Goal: Information Seeking & Learning: Learn about a topic

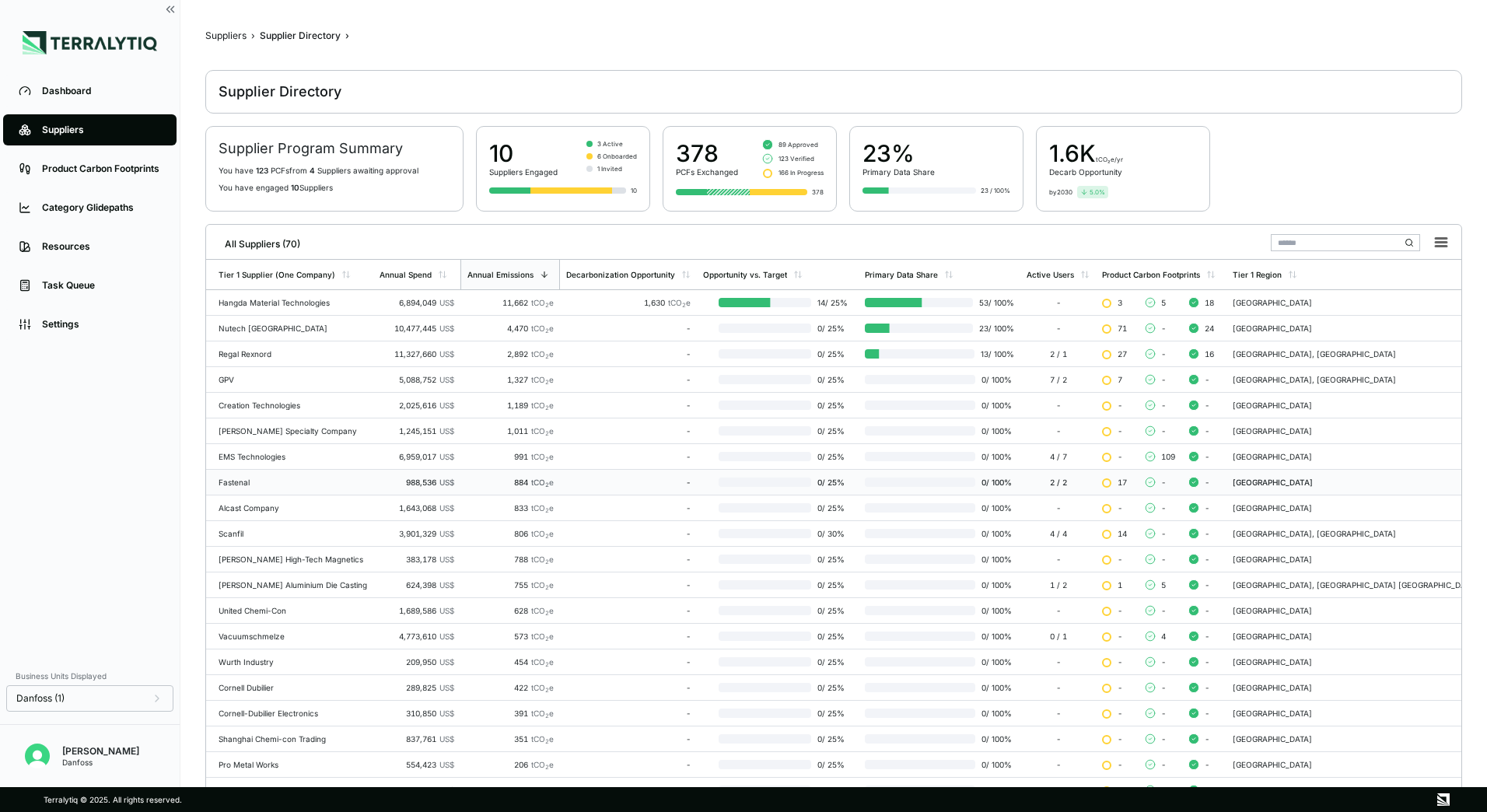
click at [258, 482] on div "Fastenal" at bounding box center [293, 482] width 149 height 10
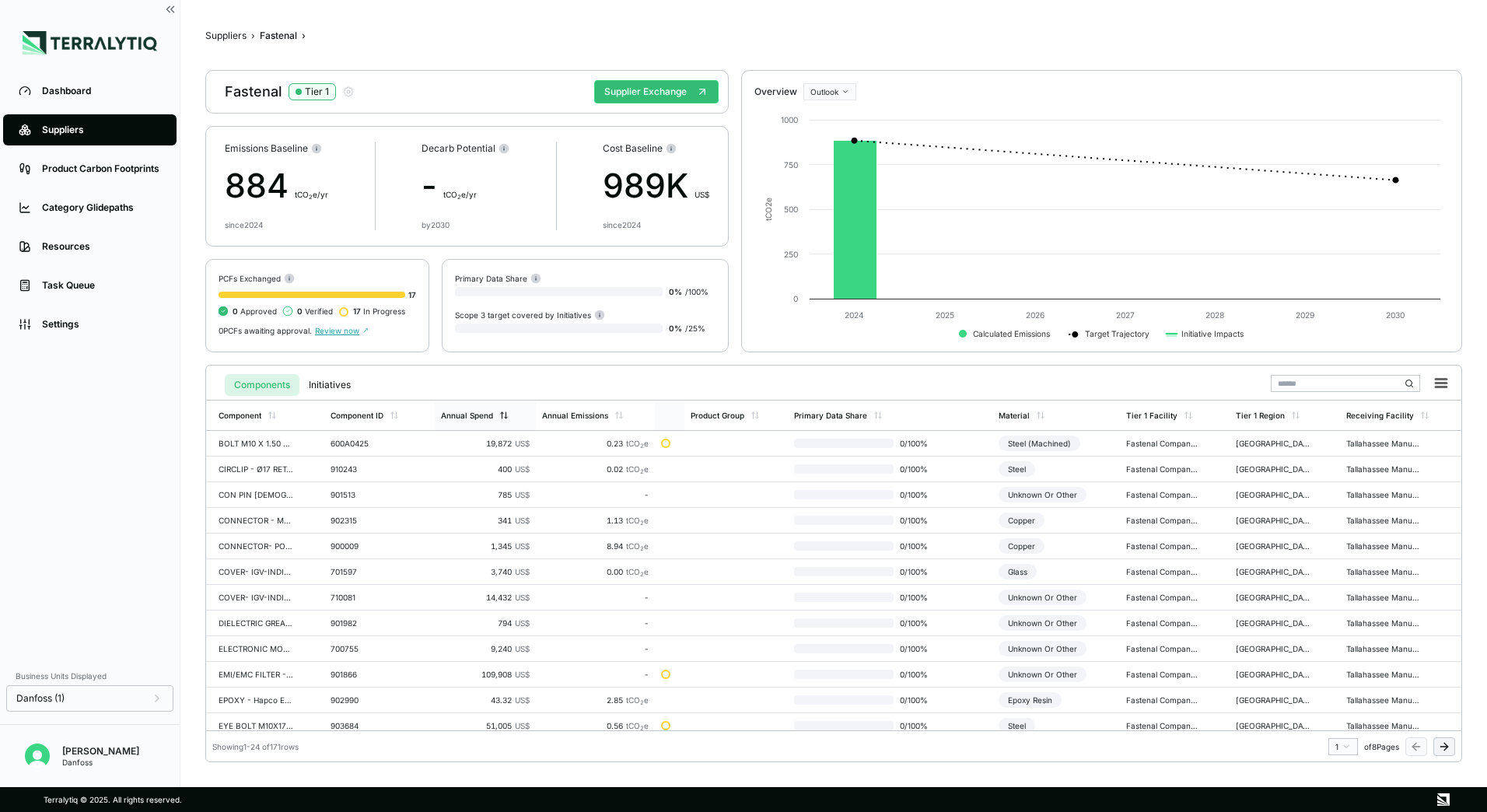
click at [487, 416] on div "Annual Spend" at bounding box center [467, 415] width 52 height 10
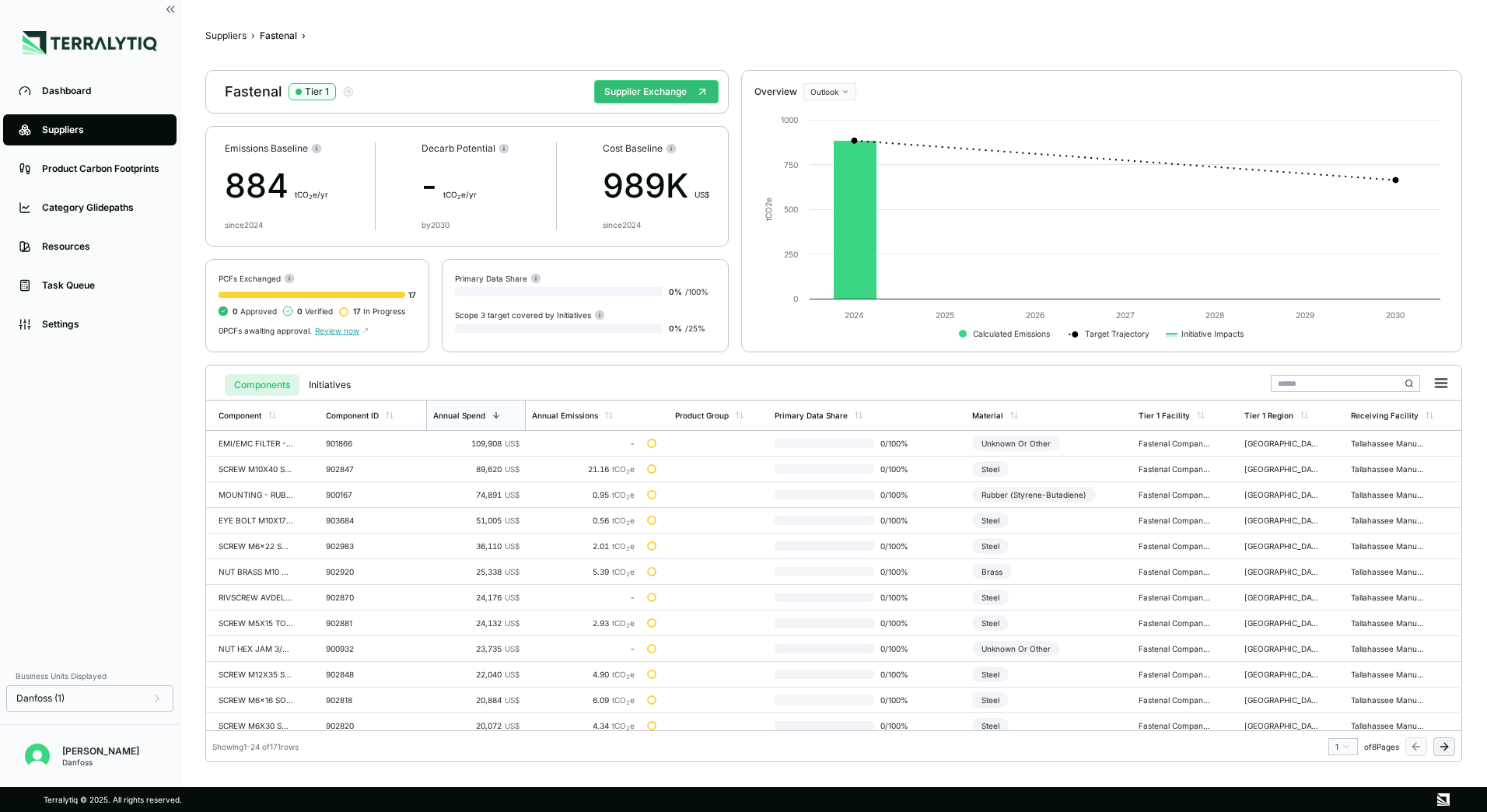
click at [352, 336] on div "PCFs Exchanged 17 0 Approved 0 Verified 17 In Progress 0 PCFs awaiting approval…" at bounding box center [317, 305] width 224 height 93
click at [348, 334] on span "Review now" at bounding box center [342, 330] width 54 height 10
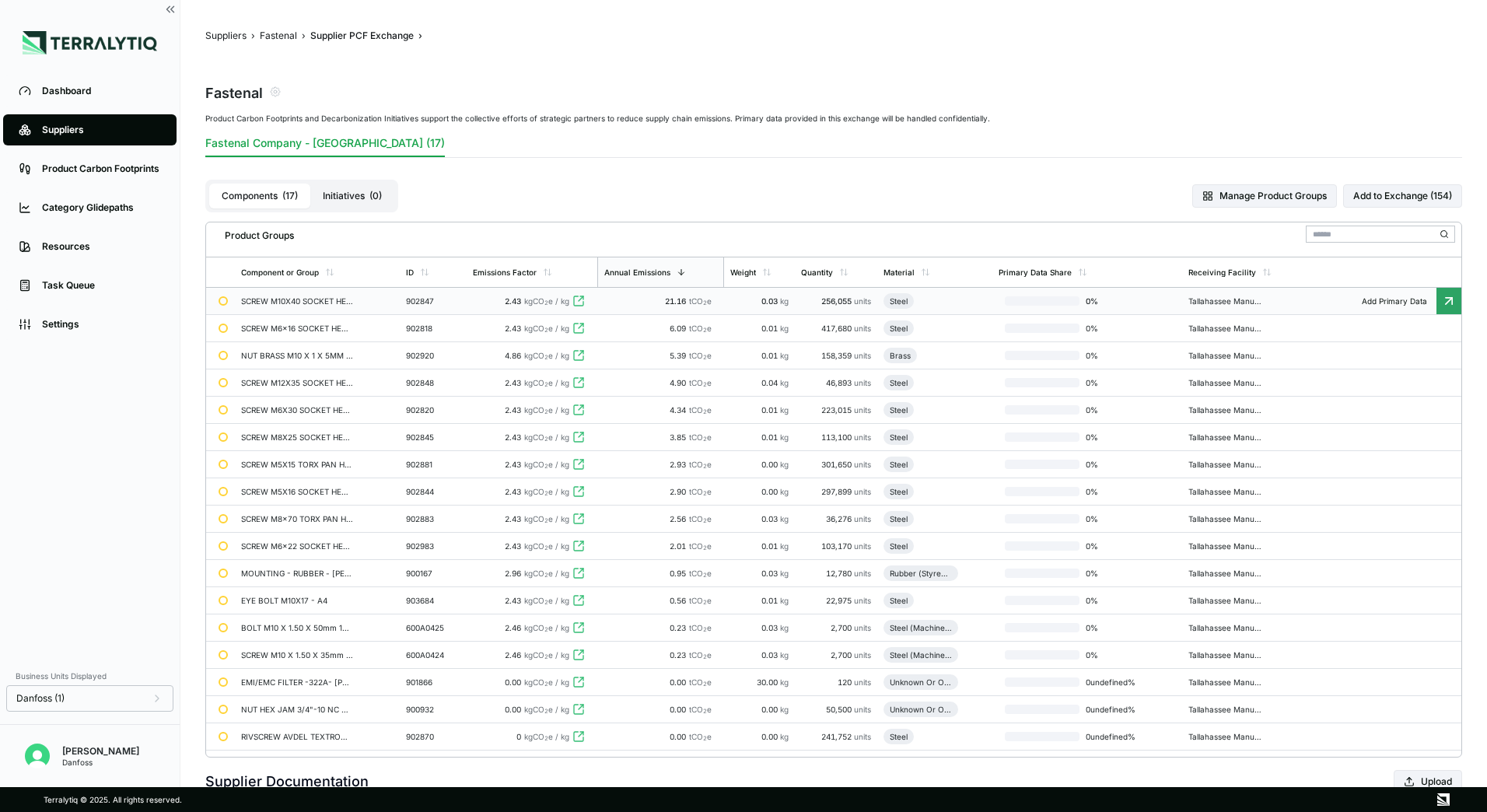
click at [584, 302] on icon at bounding box center [578, 301] width 12 height 12
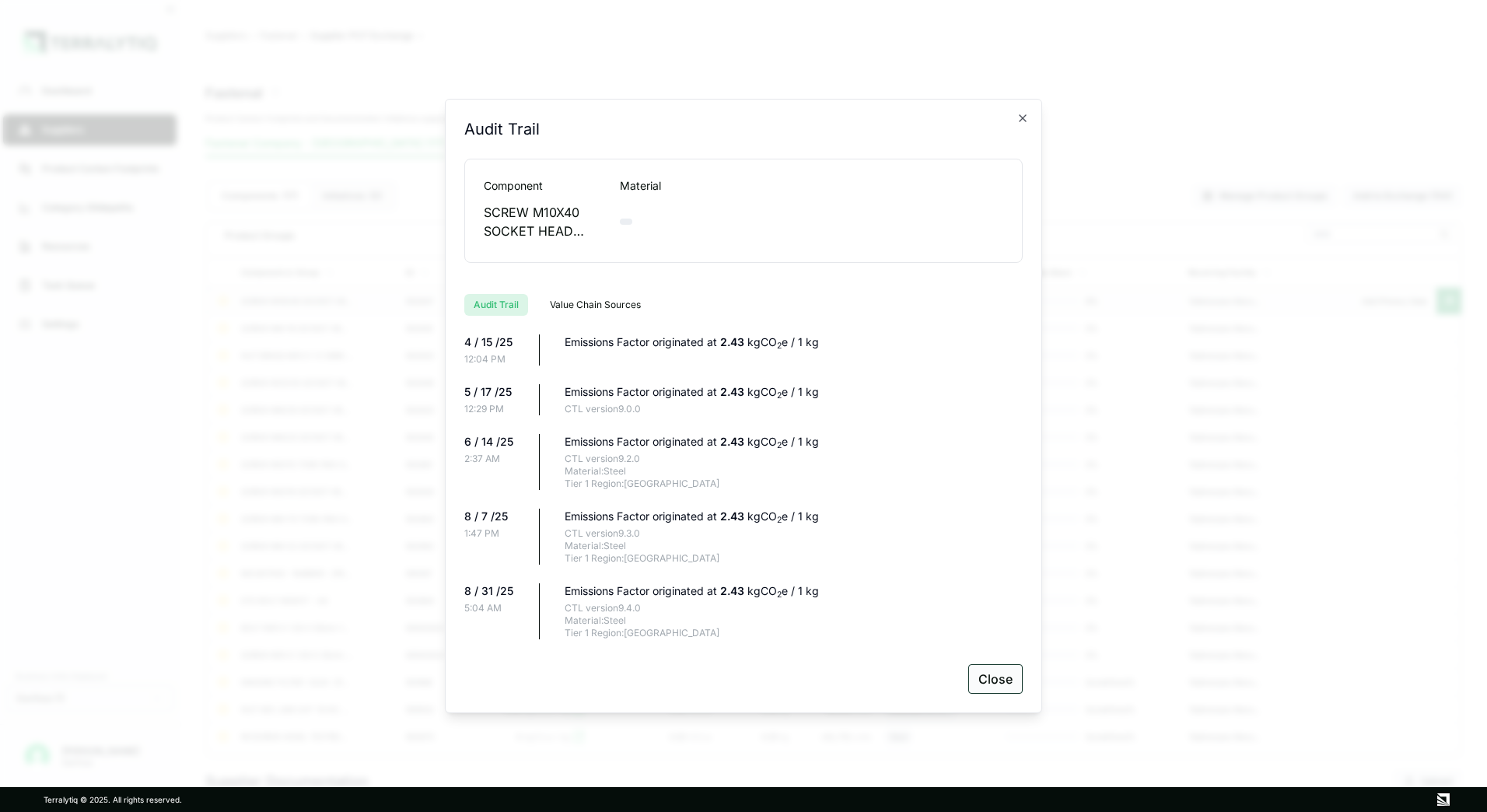
click at [995, 677] on button "Close" at bounding box center [995, 678] width 54 height 29
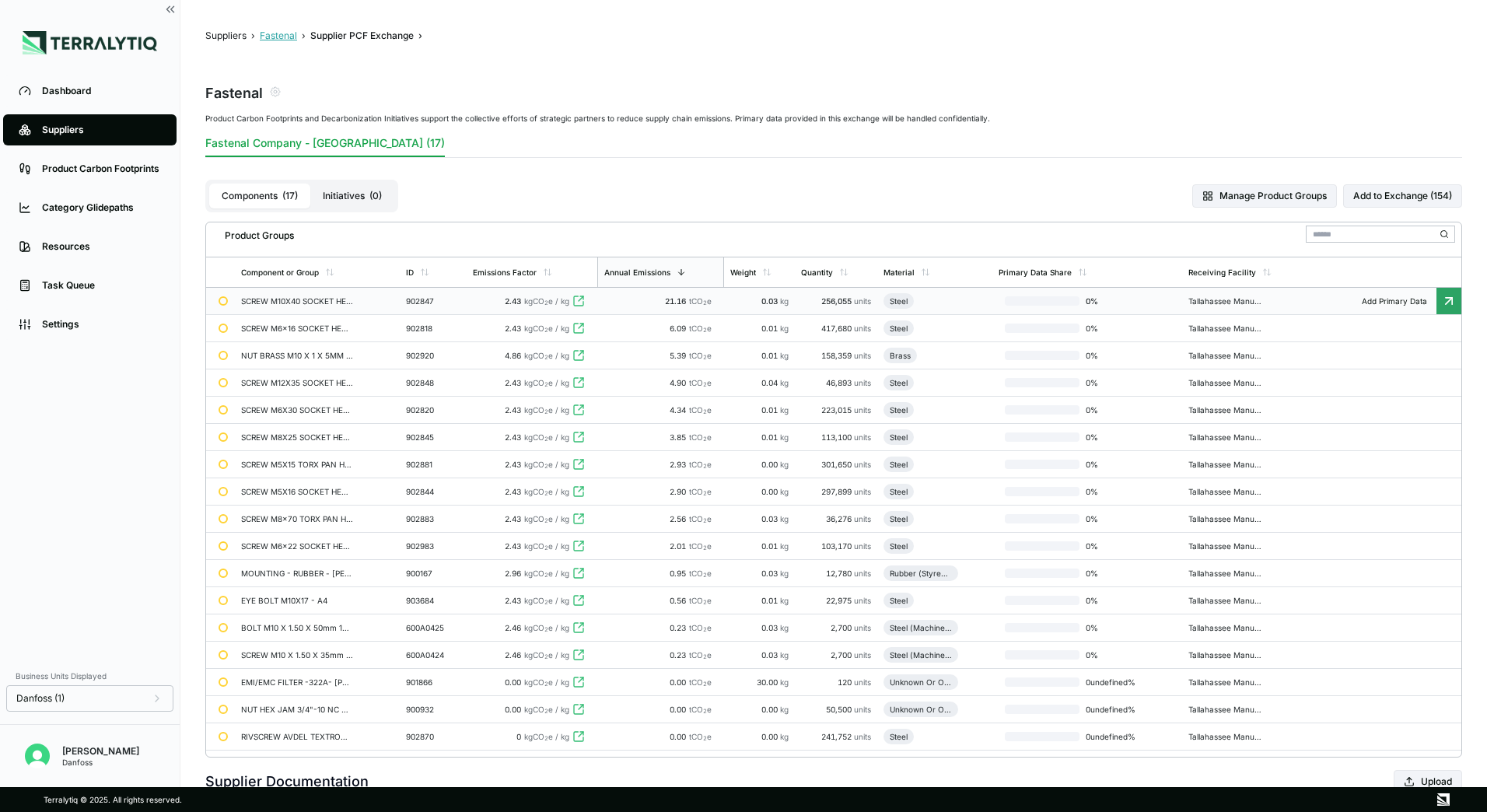
click at [290, 29] on button "Fastenal" at bounding box center [278, 35] width 37 height 12
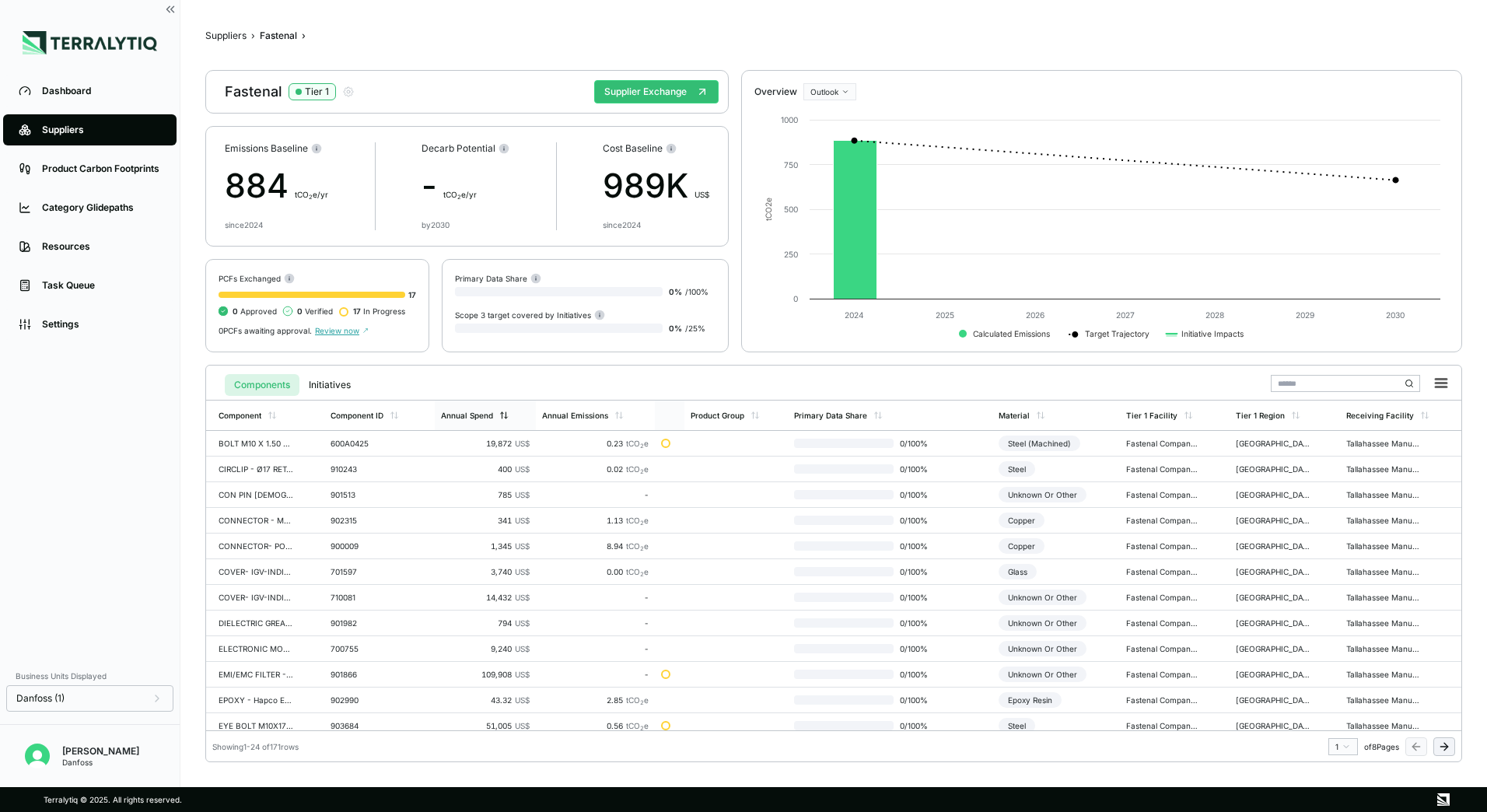
click at [487, 417] on div "Annual Spend" at bounding box center [467, 415] width 52 height 10
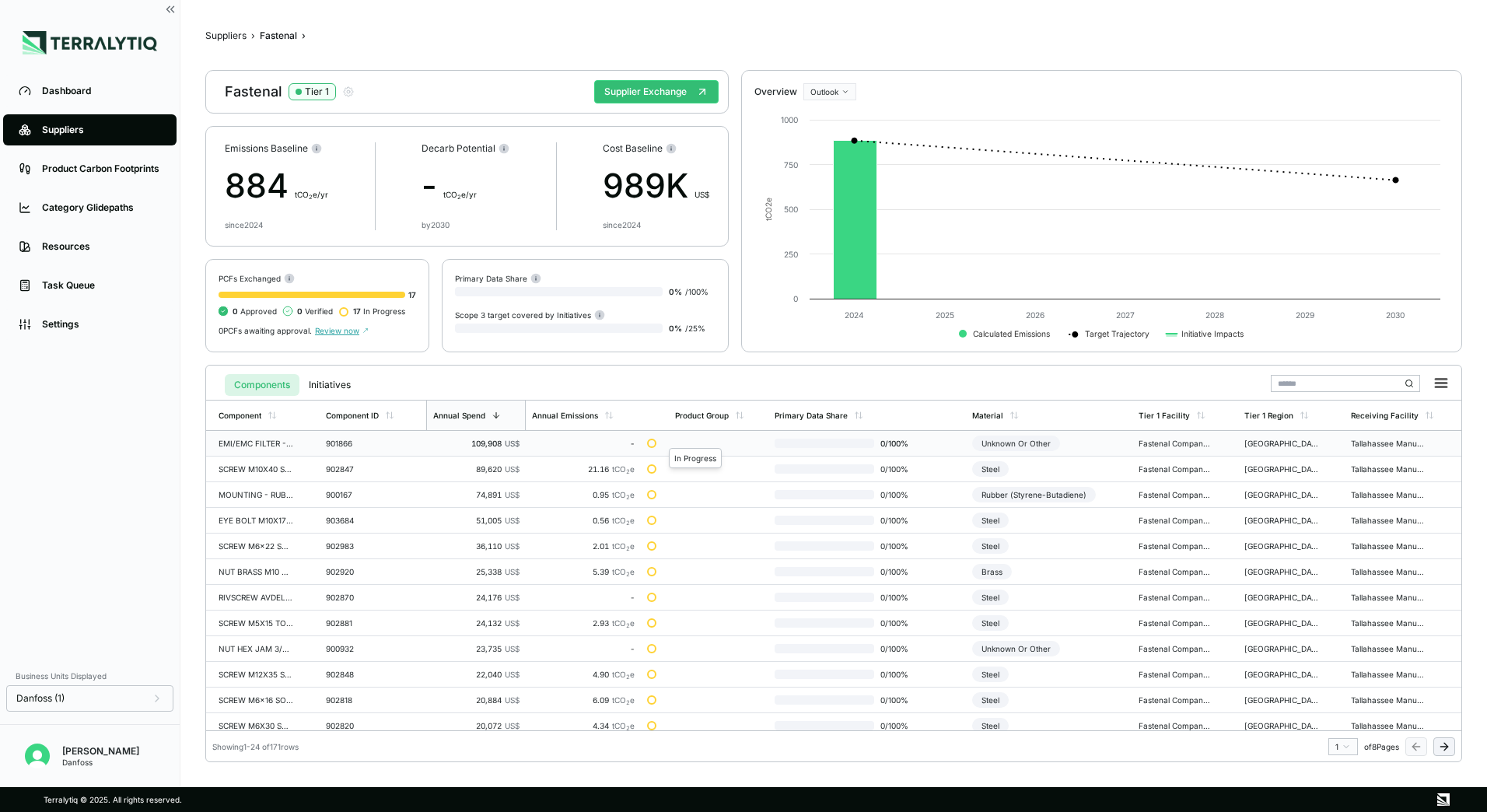
click at [647, 443] on div at bounding box center [651, 443] width 10 height 10
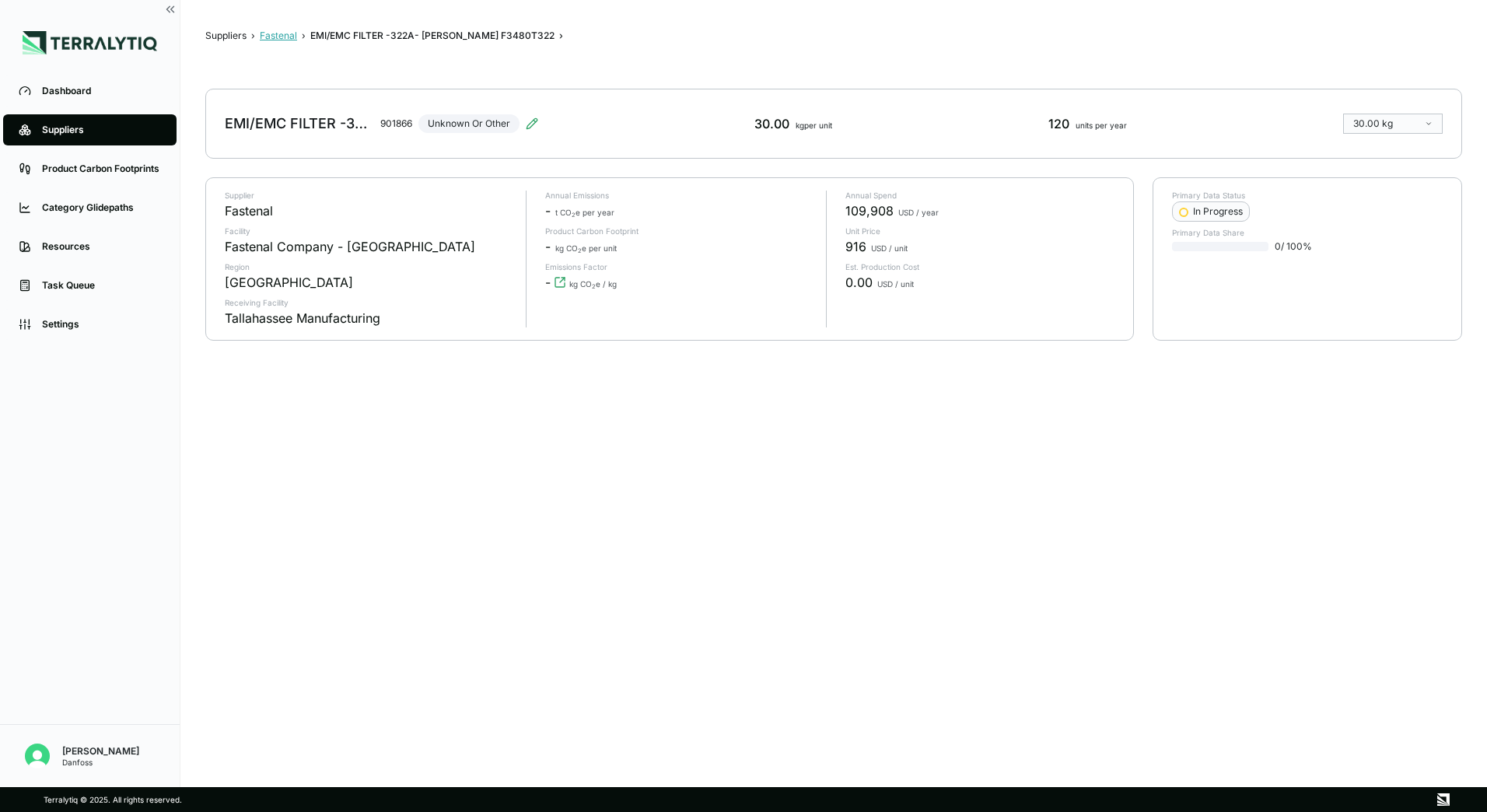
click at [290, 32] on button "Fastenal" at bounding box center [278, 35] width 37 height 12
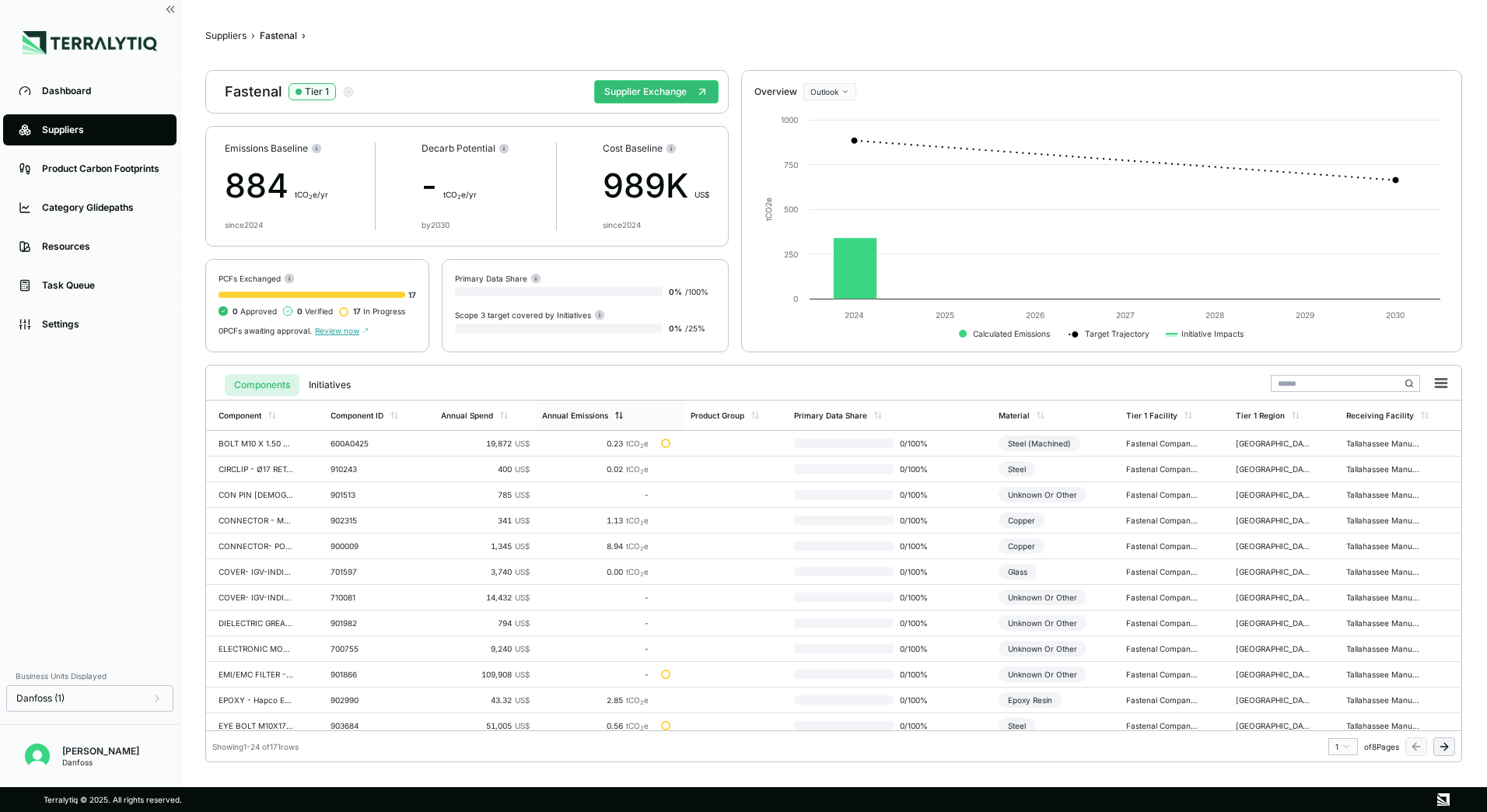
click at [623, 413] on div "Annual Emissions" at bounding box center [595, 414] width 119 height 29
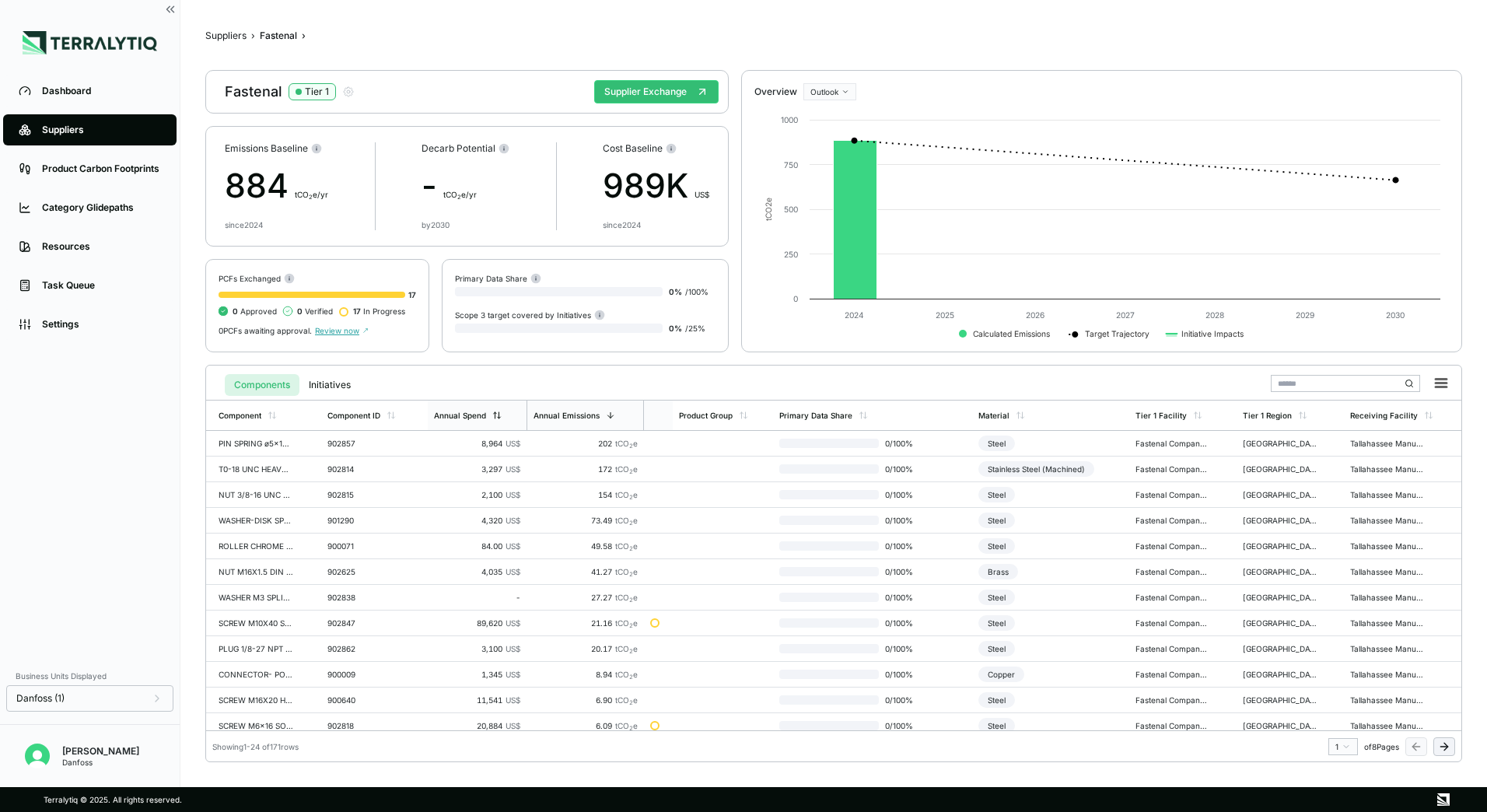
click at [492, 415] on icon at bounding box center [497, 415] width 10 height 10
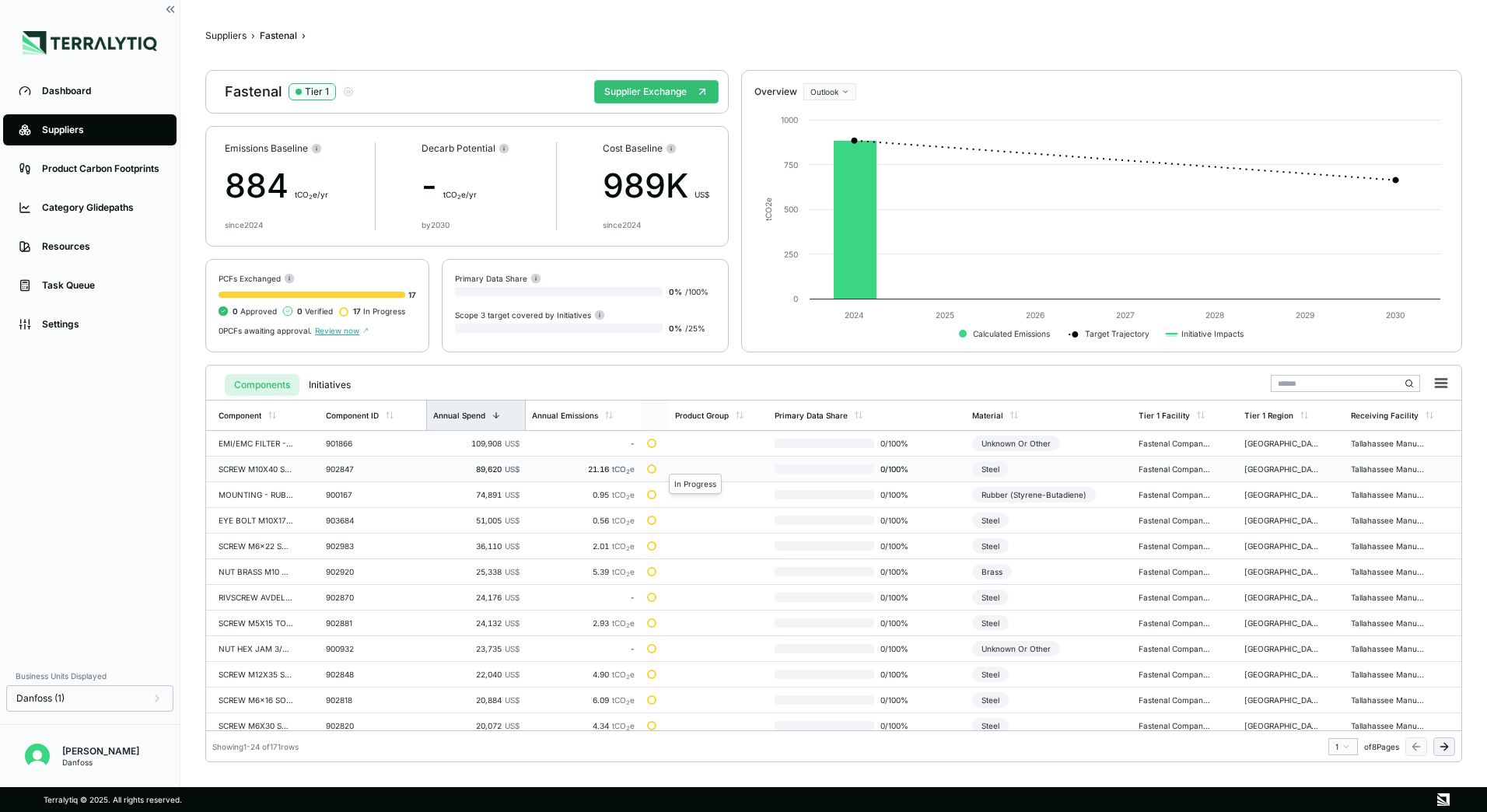
click at [649, 470] on div at bounding box center [651, 468] width 10 height 10
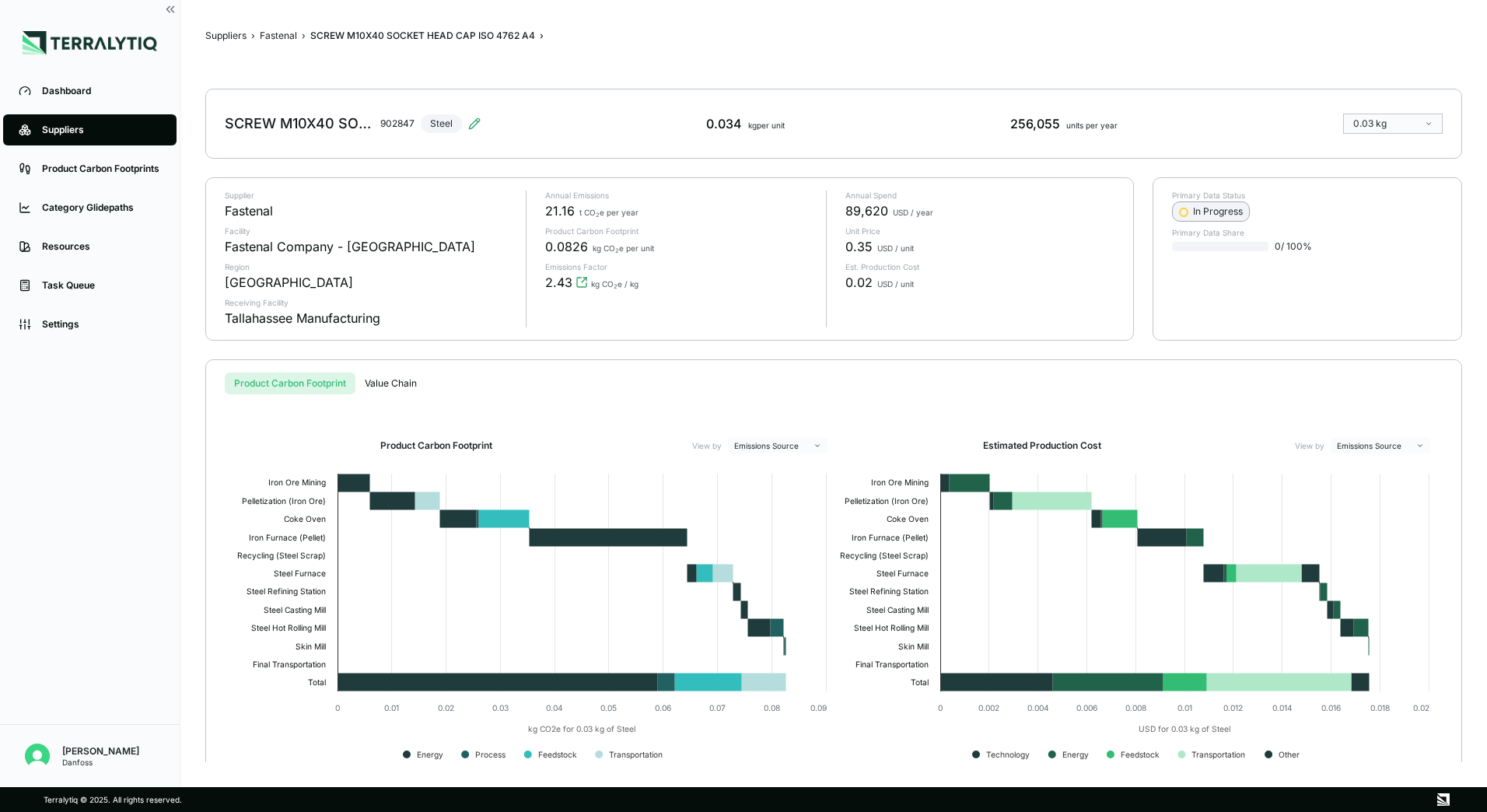
click at [1199, 213] on div "In Progress" at bounding box center [1211, 212] width 64 height 12
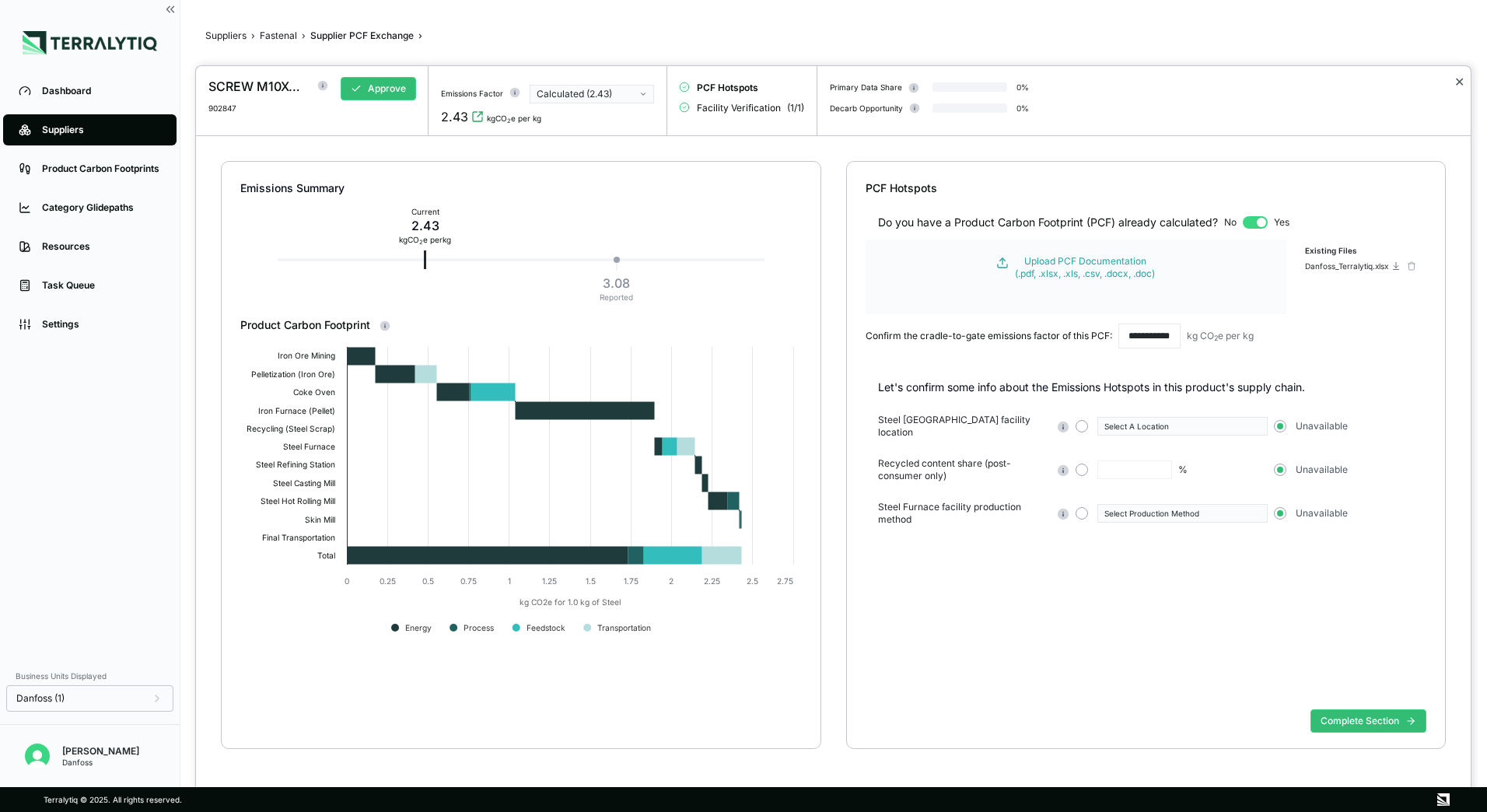
click at [1456, 86] on button "✕" at bounding box center [1459, 81] width 10 height 19
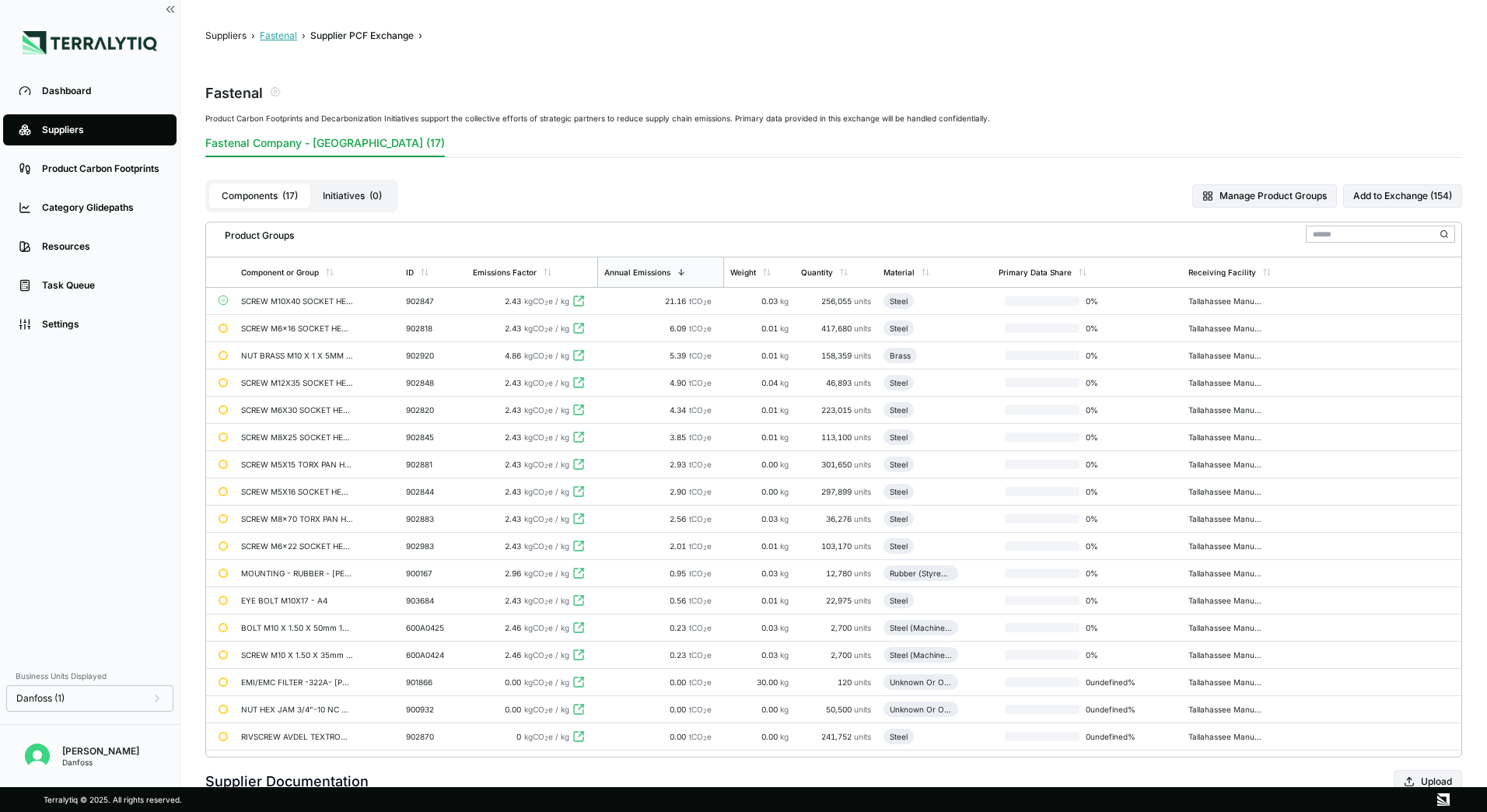
click at [273, 33] on button "Fastenal" at bounding box center [278, 35] width 37 height 12
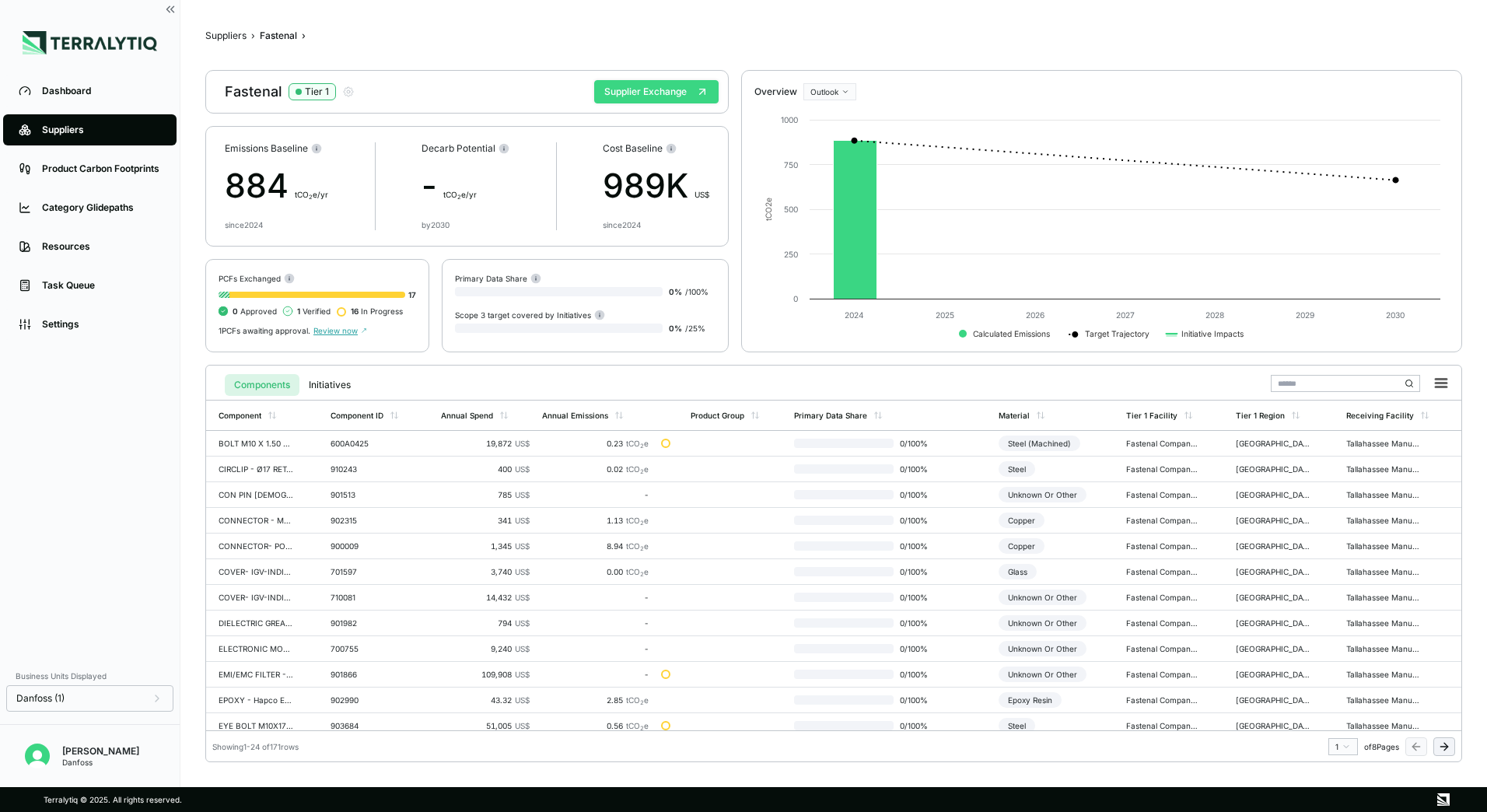
click at [630, 89] on button "Supplier Exchange" at bounding box center [656, 91] width 124 height 23
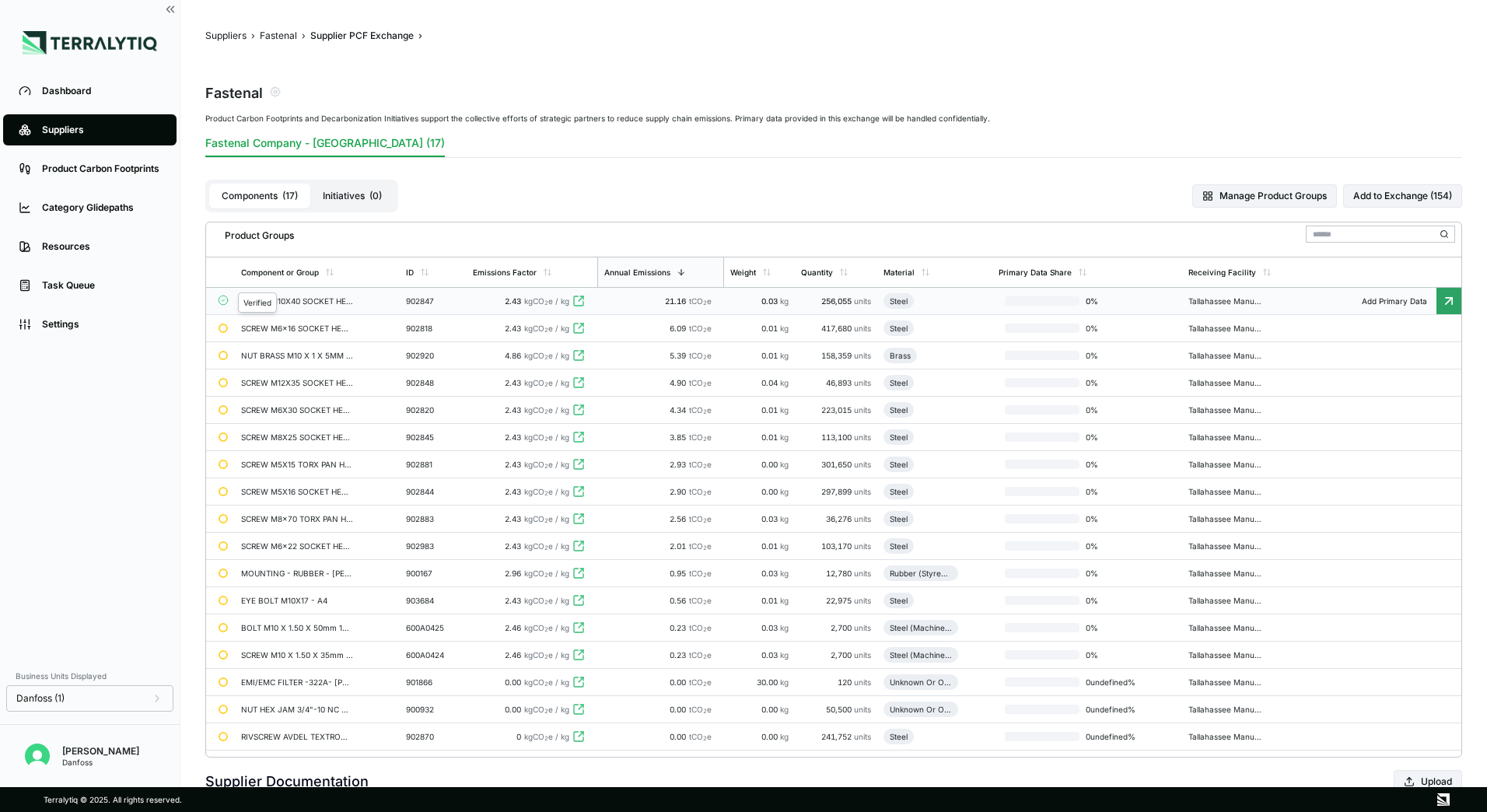
click at [223, 298] on circle at bounding box center [223, 300] width 10 height 10
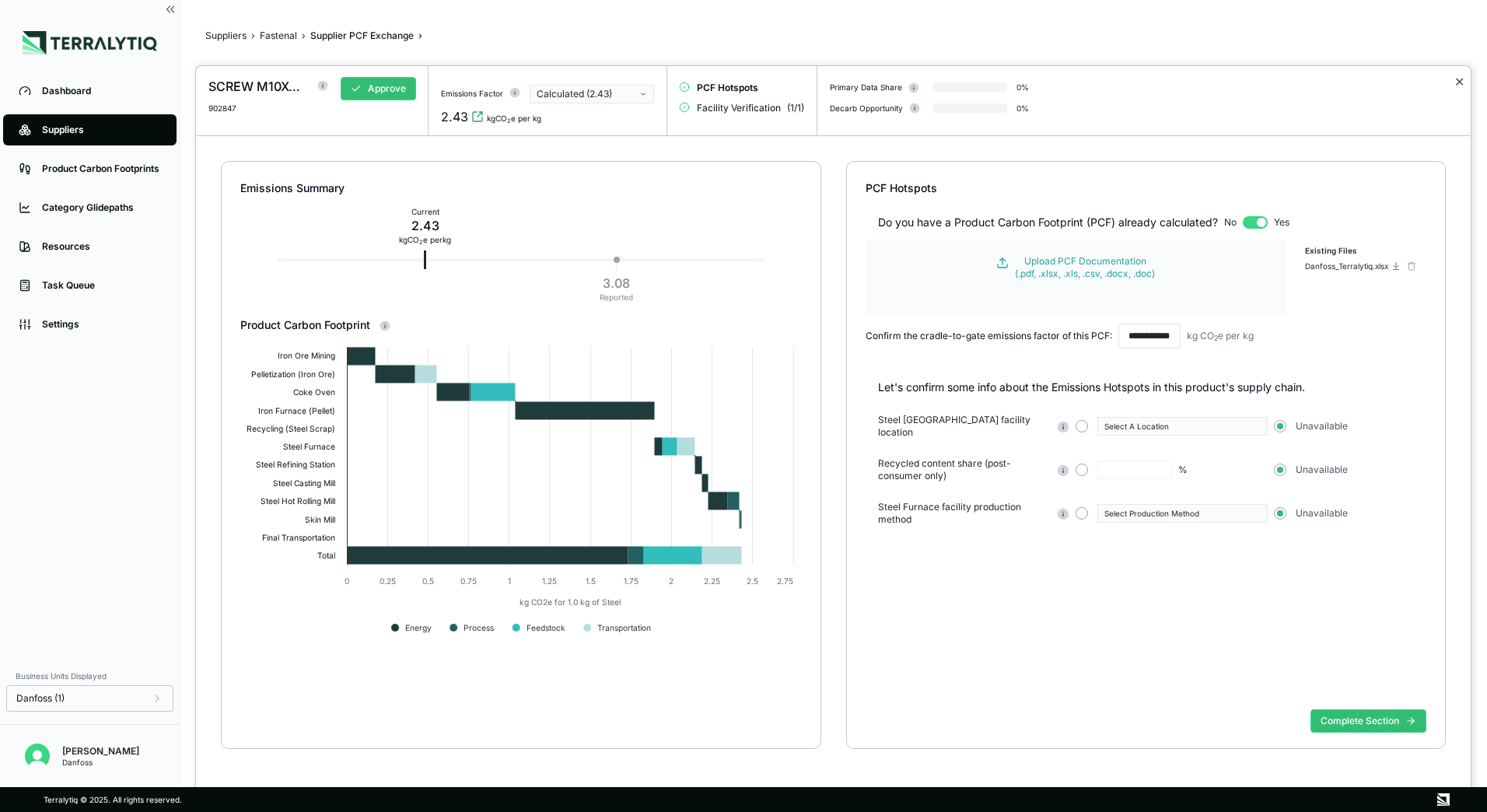
click at [1463, 83] on button "✕" at bounding box center [1459, 81] width 10 height 19
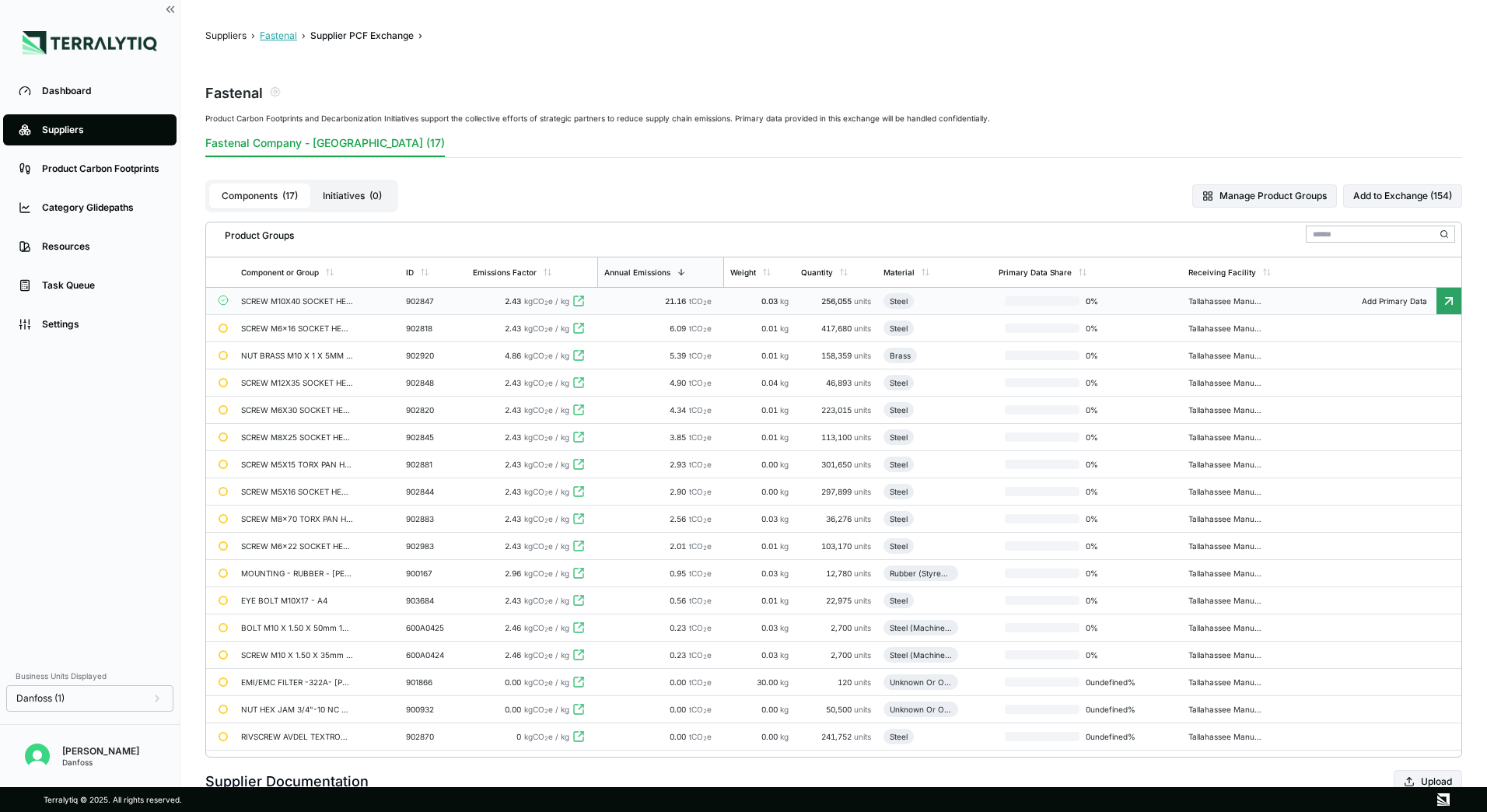
click at [282, 36] on button "Fastenal" at bounding box center [278, 35] width 37 height 12
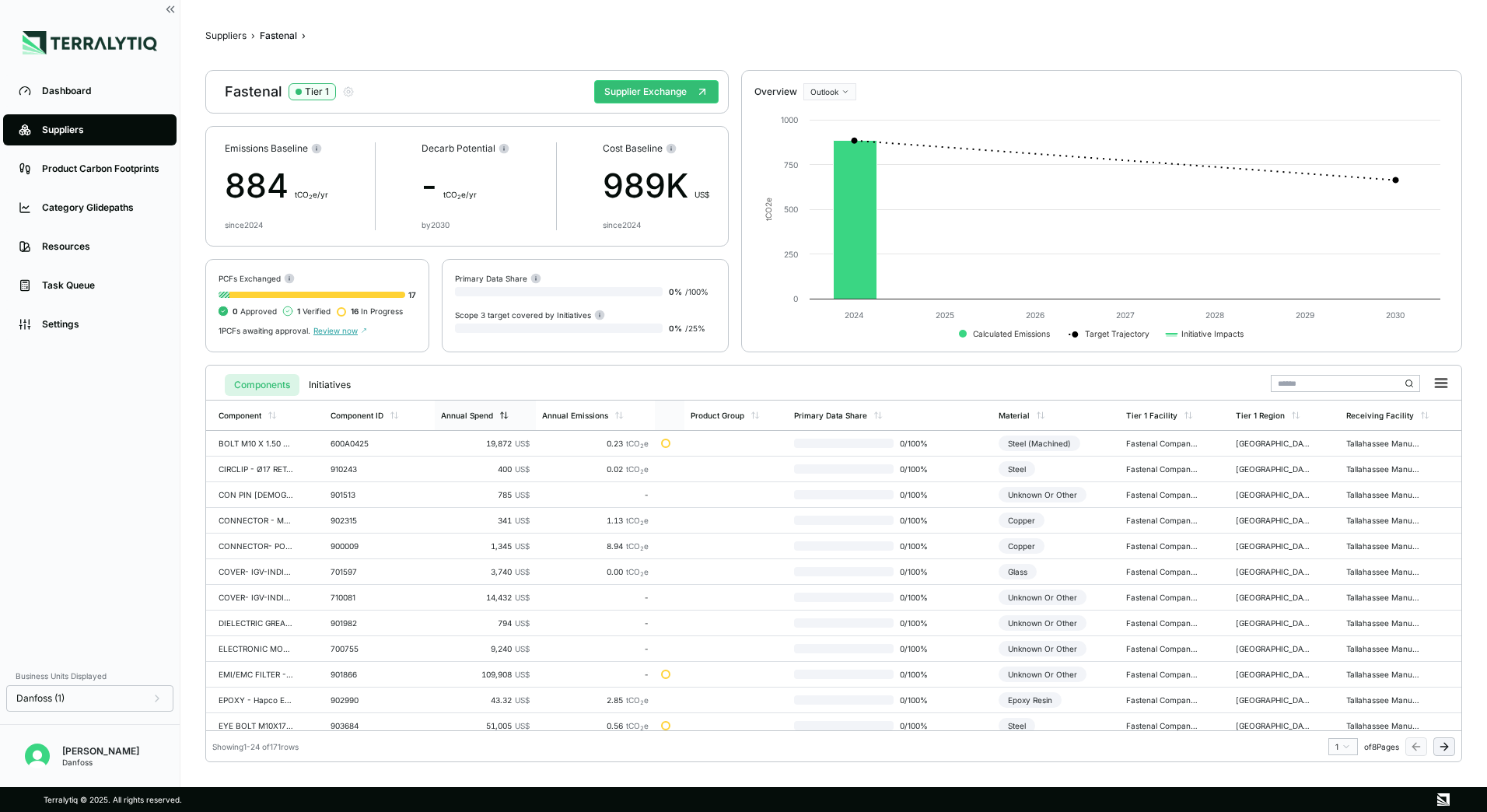
click at [500, 418] on icon at bounding box center [504, 415] width 10 height 10
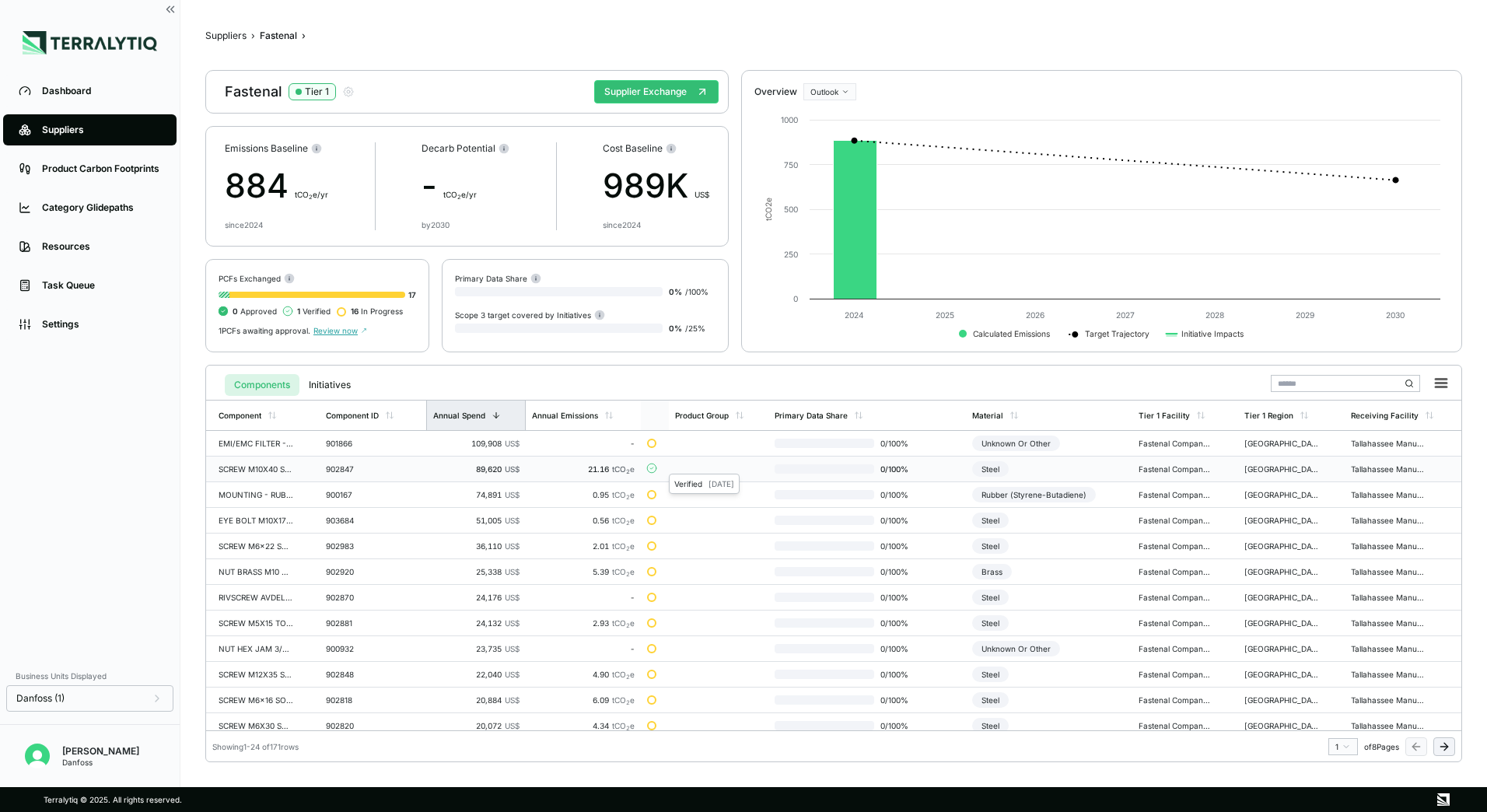
click at [650, 469] on circle at bounding box center [651, 468] width 10 height 10
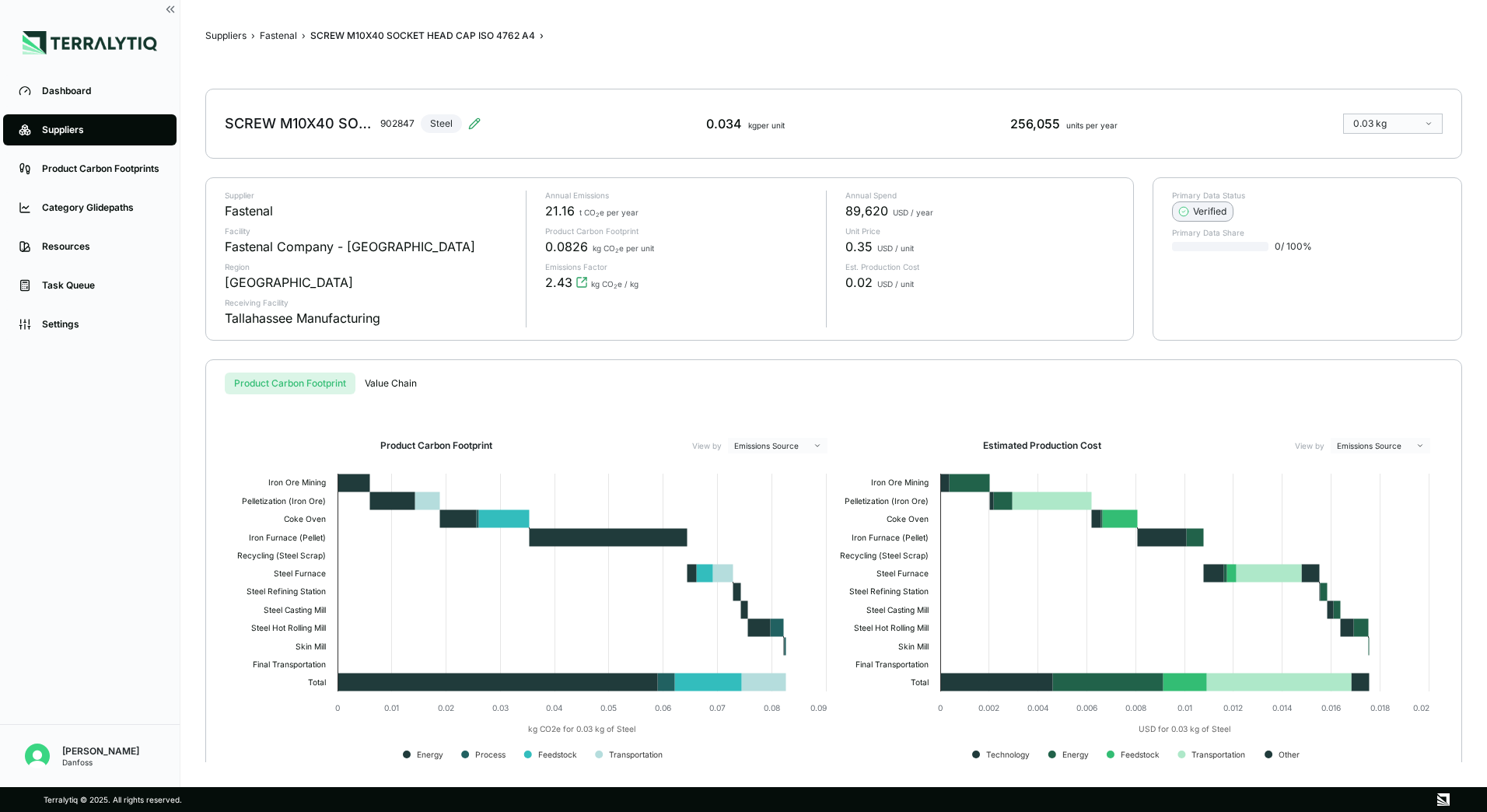
click at [1187, 220] on button "Verified" at bounding box center [1202, 211] width 61 height 20
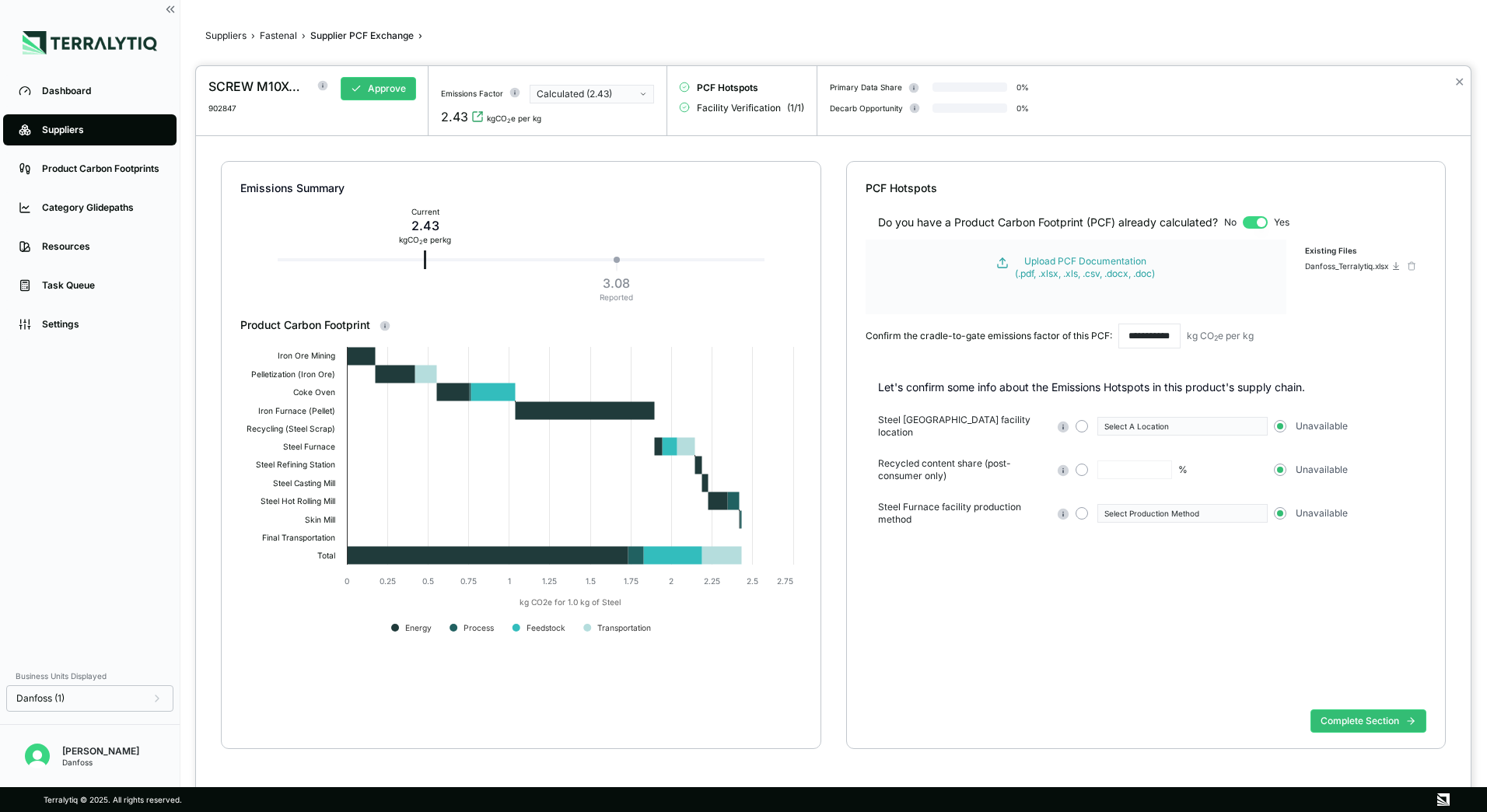
click at [1460, 79] on button "✕" at bounding box center [1459, 81] width 10 height 19
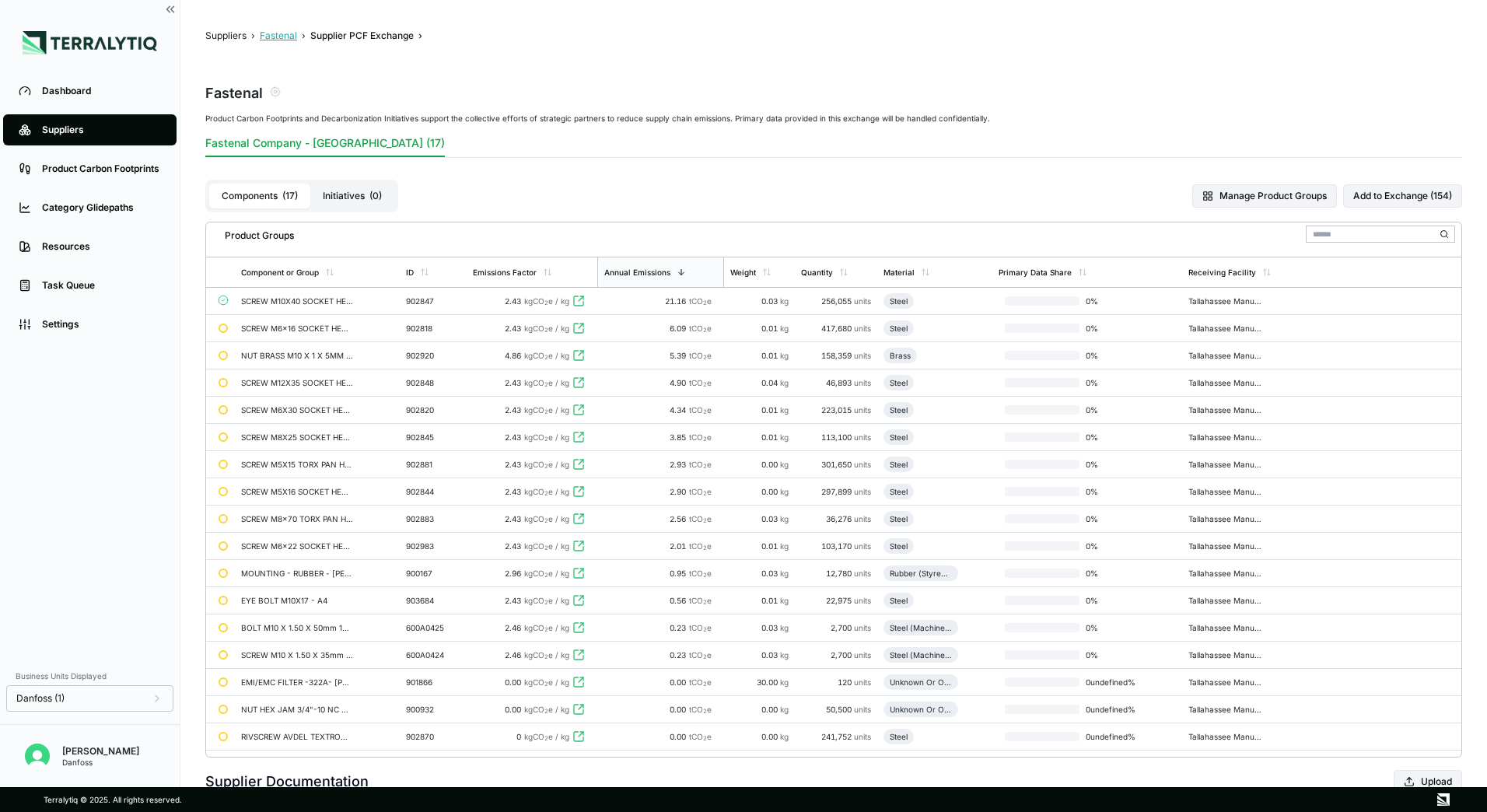
click at [259, 30] on button "Fastenal" at bounding box center [278, 35] width 37 height 12
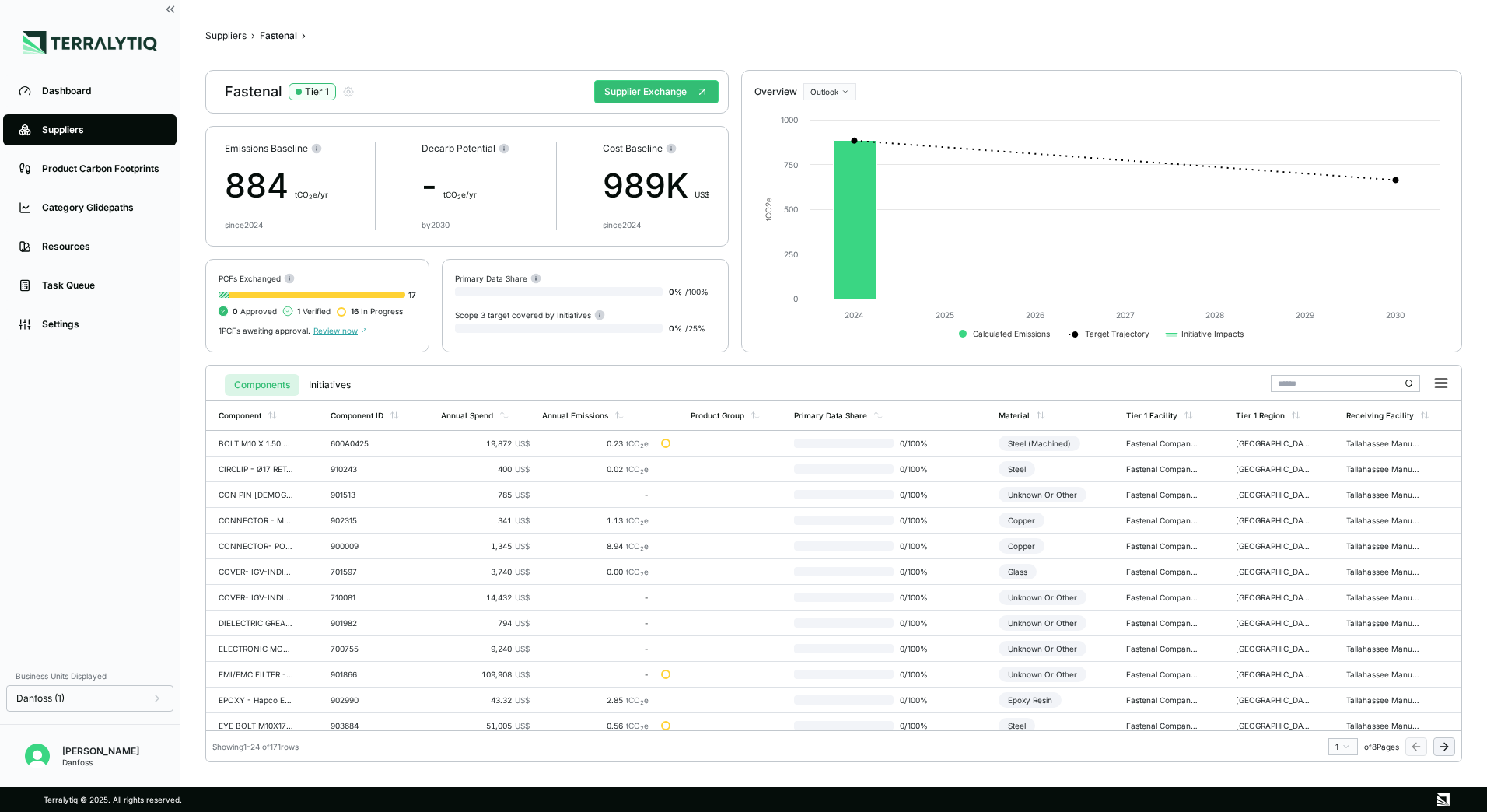
click at [290, 310] on circle at bounding box center [288, 311] width 10 height 10
click at [323, 329] on span "Review now" at bounding box center [340, 330] width 54 height 10
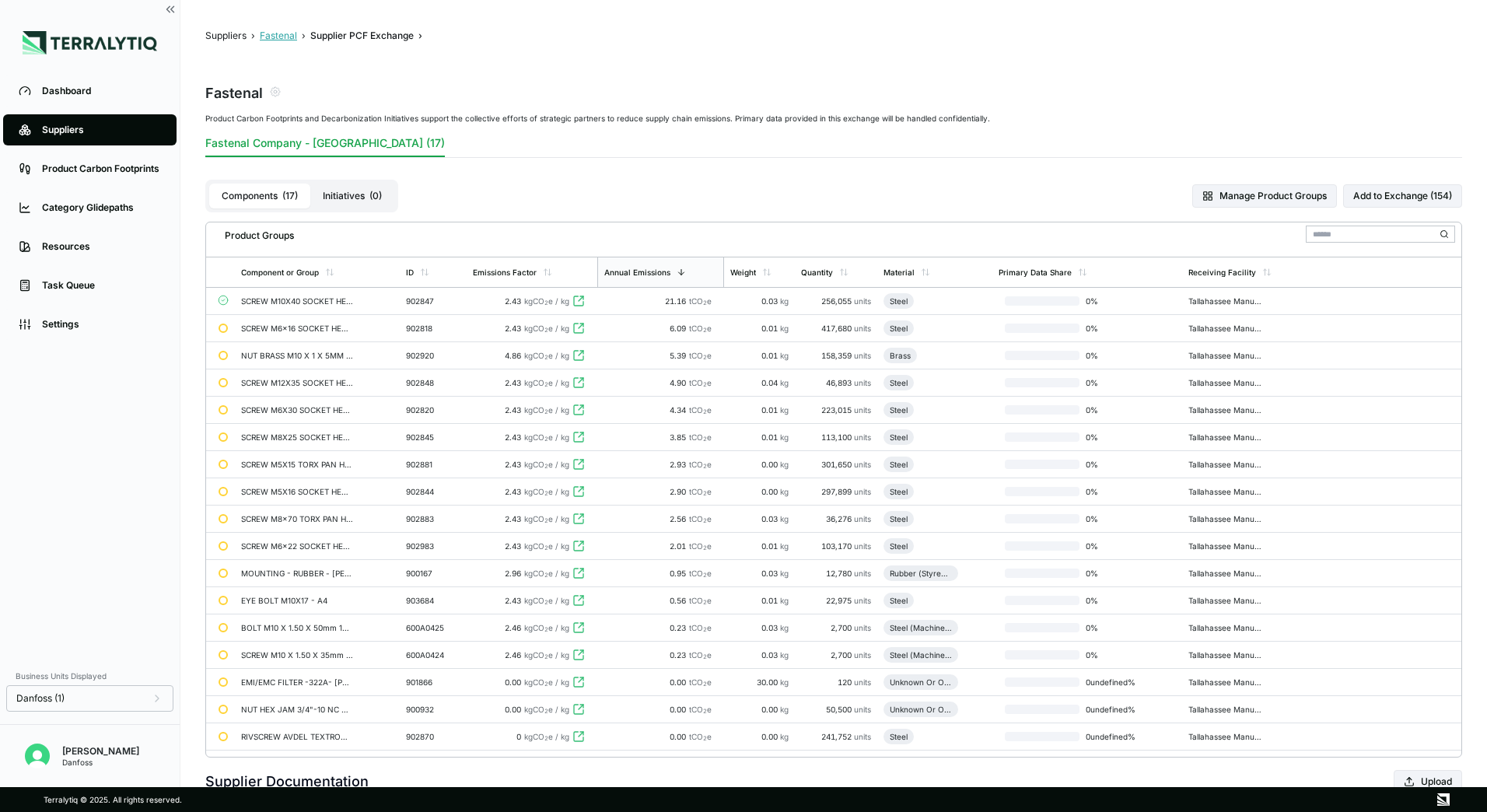
click at [283, 33] on button "Fastenal" at bounding box center [278, 35] width 37 height 12
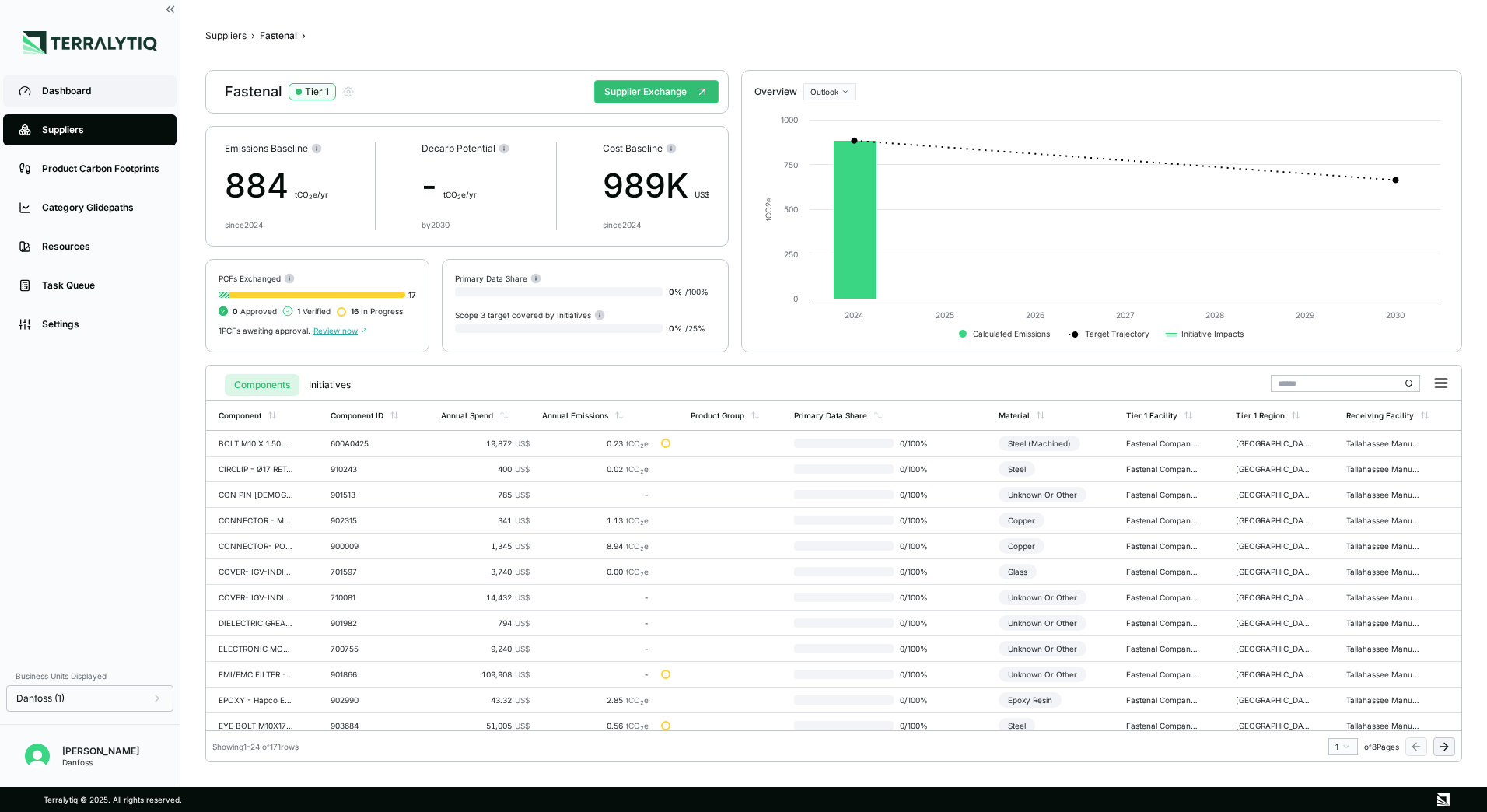
click at [66, 83] on link "Dashboard" at bounding box center [90, 90] width 174 height 31
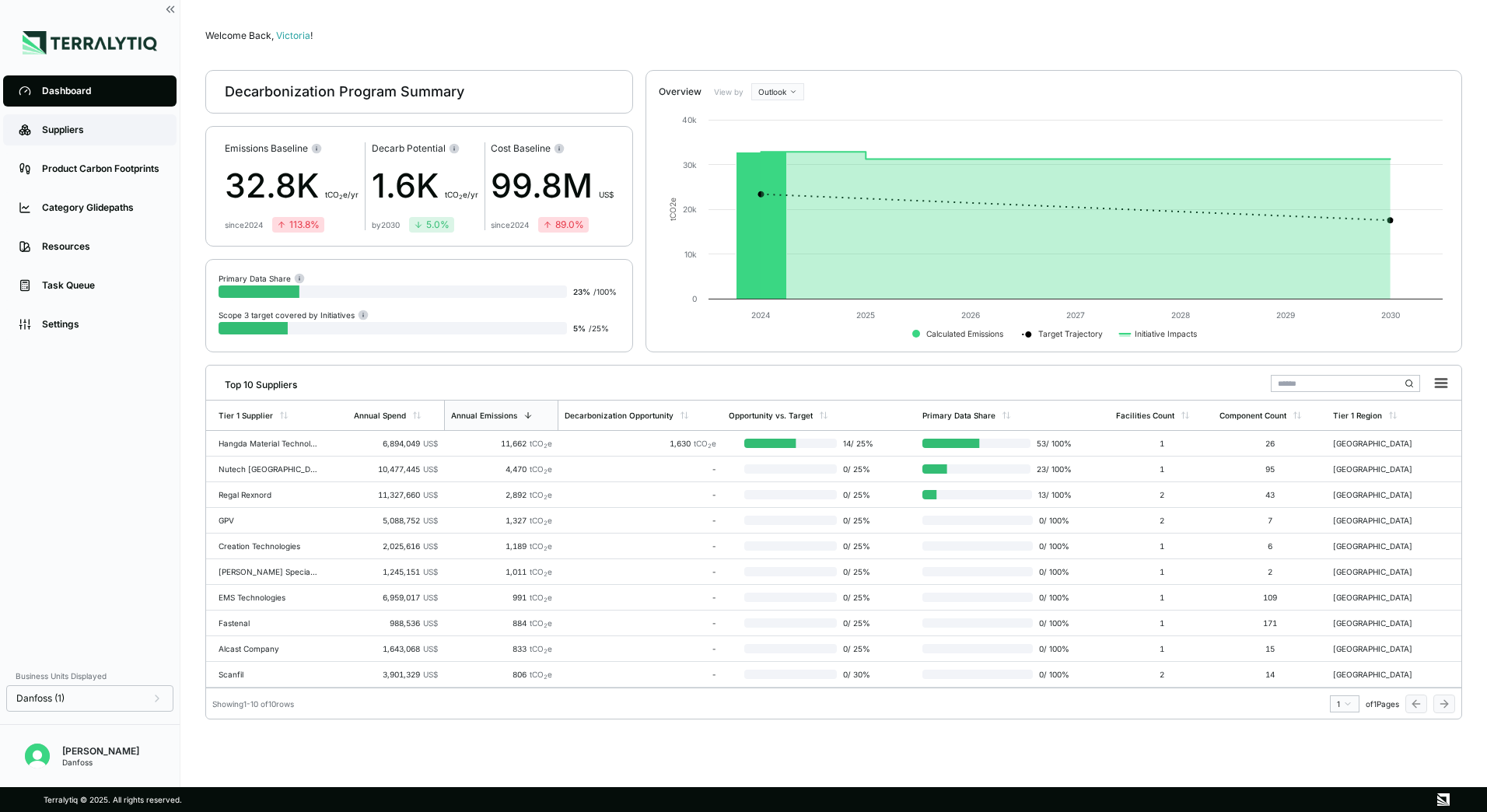
click at [78, 117] on link "Suppliers" at bounding box center [90, 129] width 174 height 31
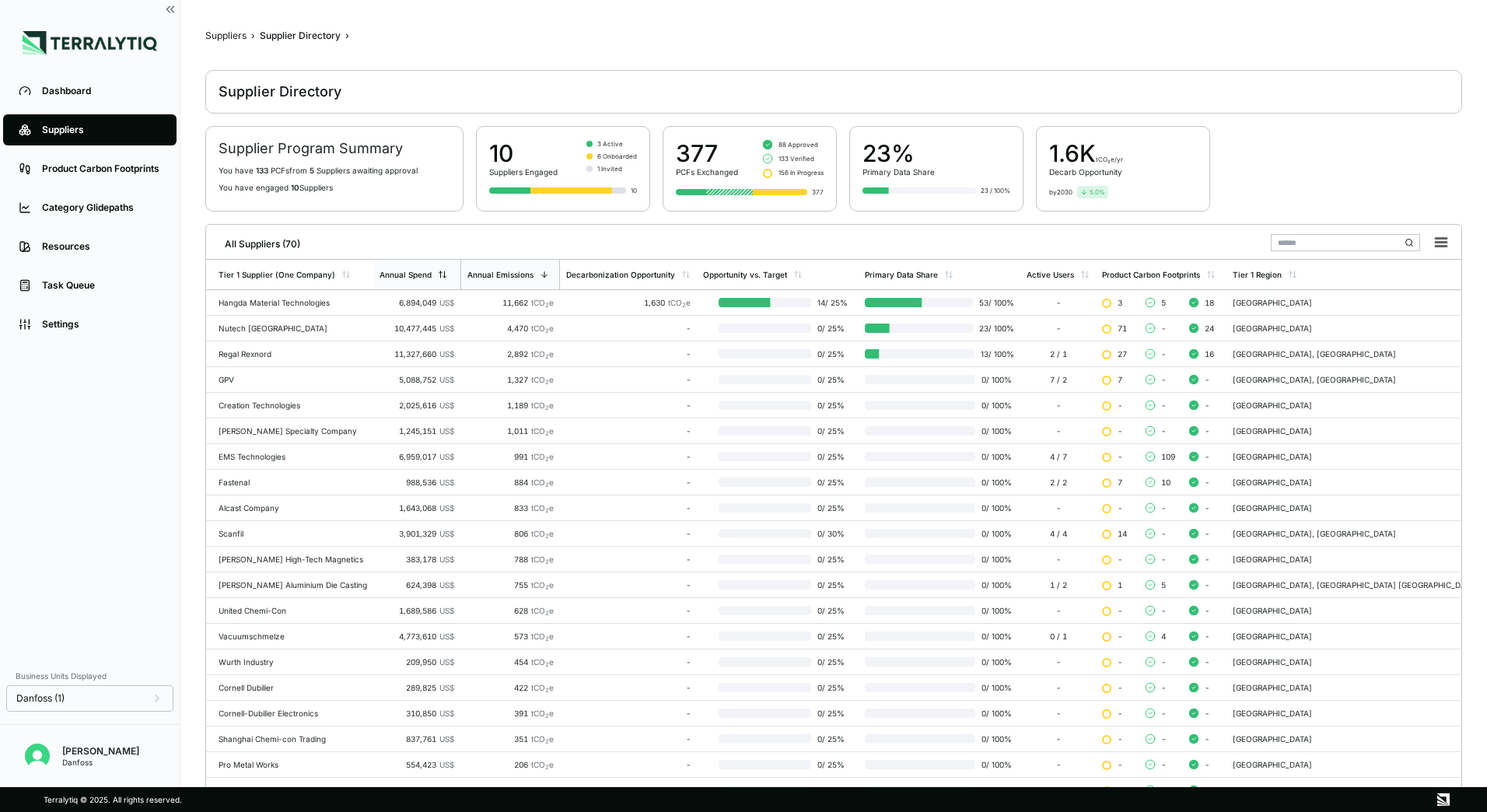
click at [447, 278] on icon at bounding box center [442, 275] width 10 height 10
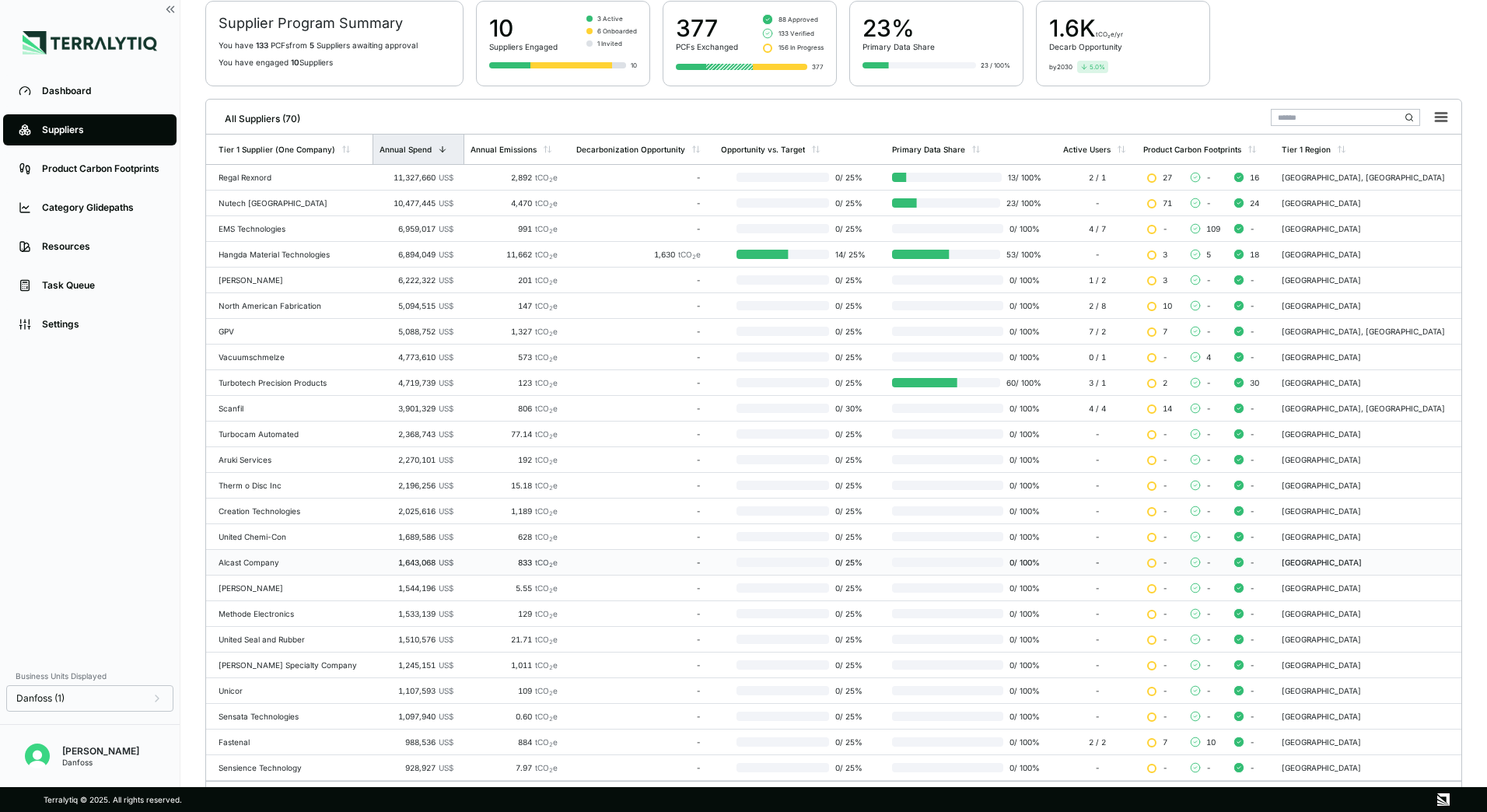
scroll to position [151, 0]
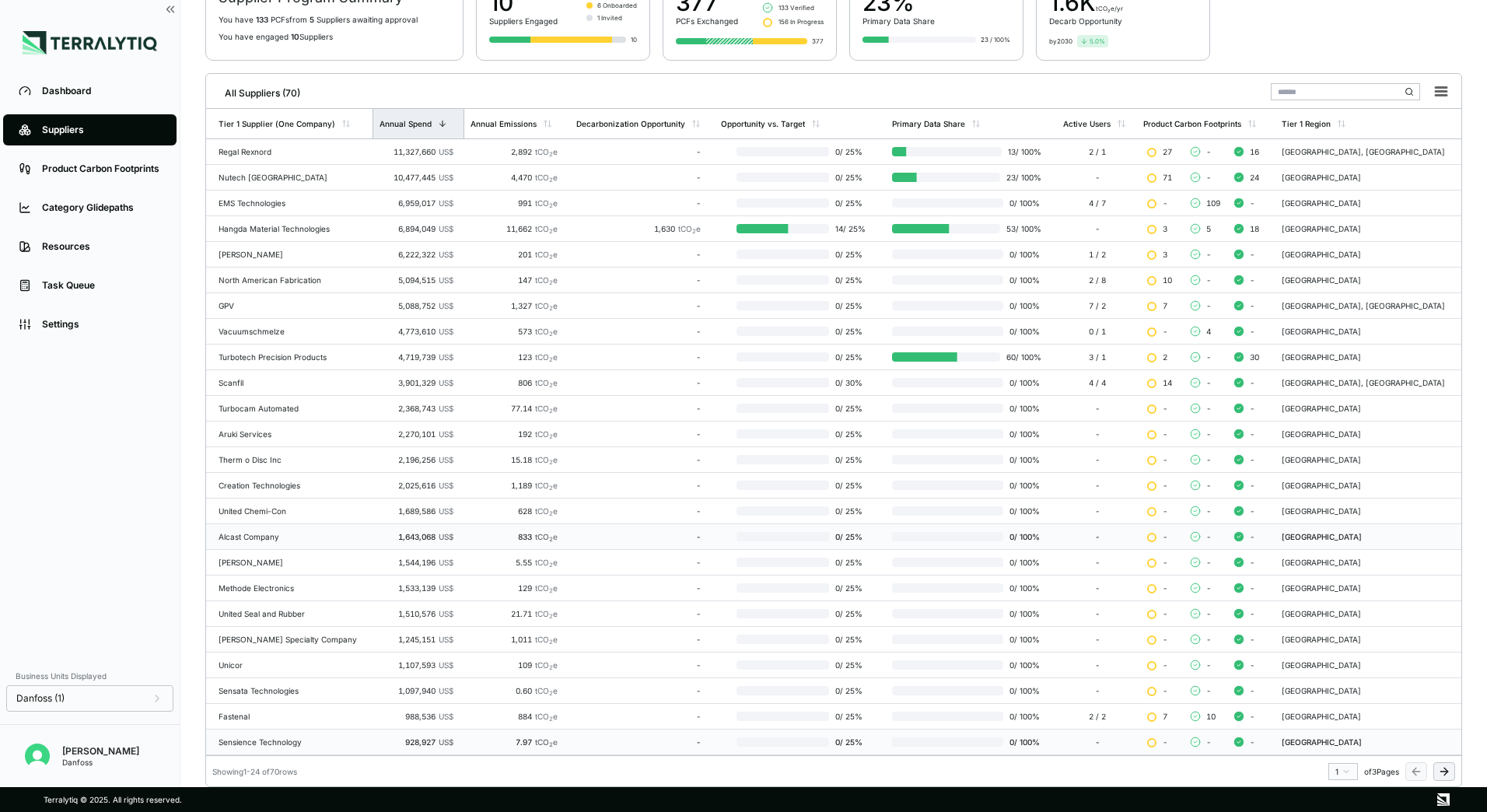
drag, startPoint x: 1446, startPoint y: 776, endPoint x: 576, endPoint y: 741, distance: 870.7
click at [789, 746] on div "Tier 1 Supplier (One Company) Annual Spend Annual Emissions Decarbonization Opp…" at bounding box center [833, 444] width 1255 height 672
click at [321, 721] on td "Fastenal" at bounding box center [290, 716] width 167 height 26
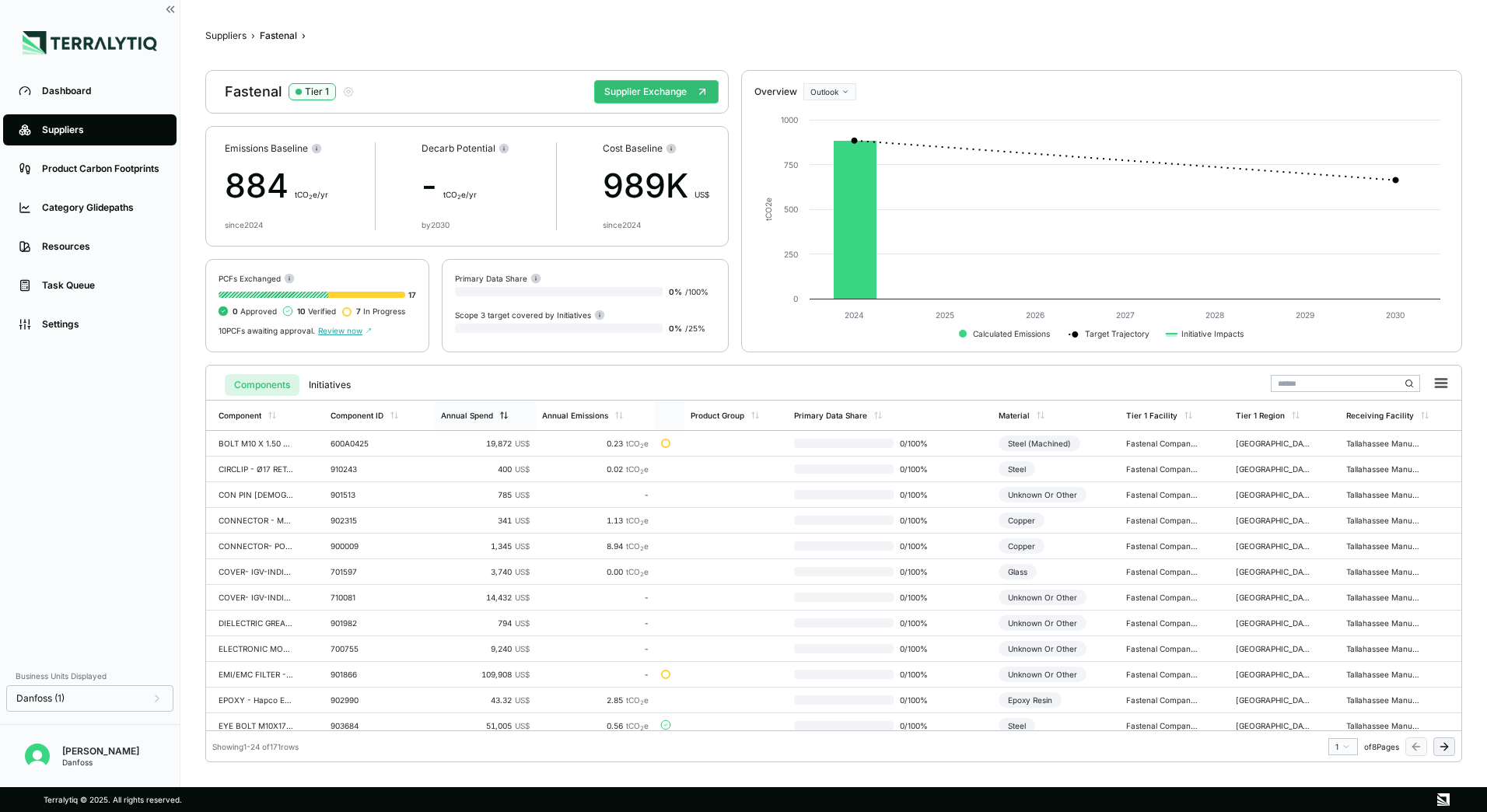
click at [479, 411] on div "Annual Spend" at bounding box center [467, 415] width 52 height 10
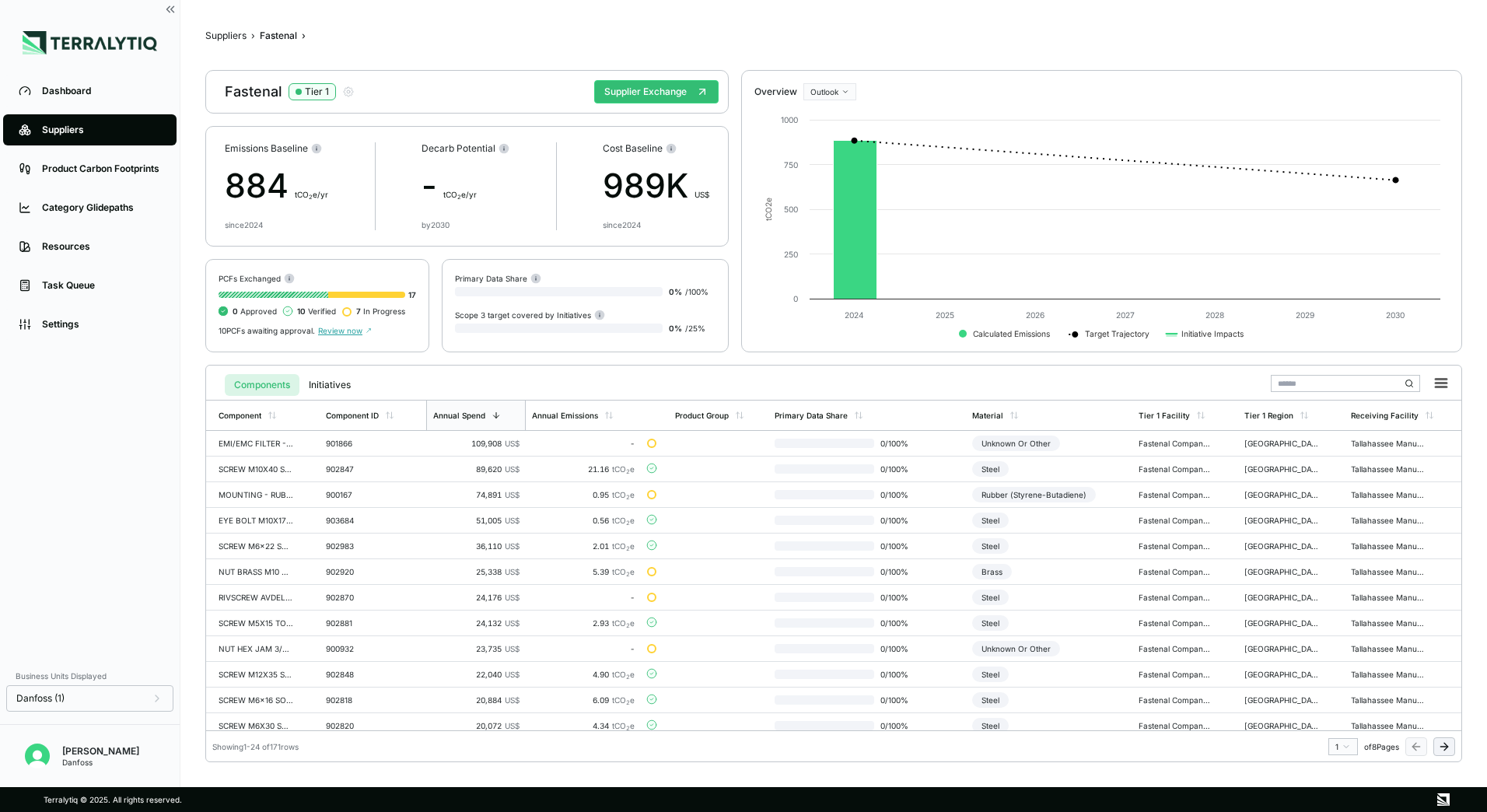
click at [354, 332] on span "Review now" at bounding box center [345, 330] width 54 height 10
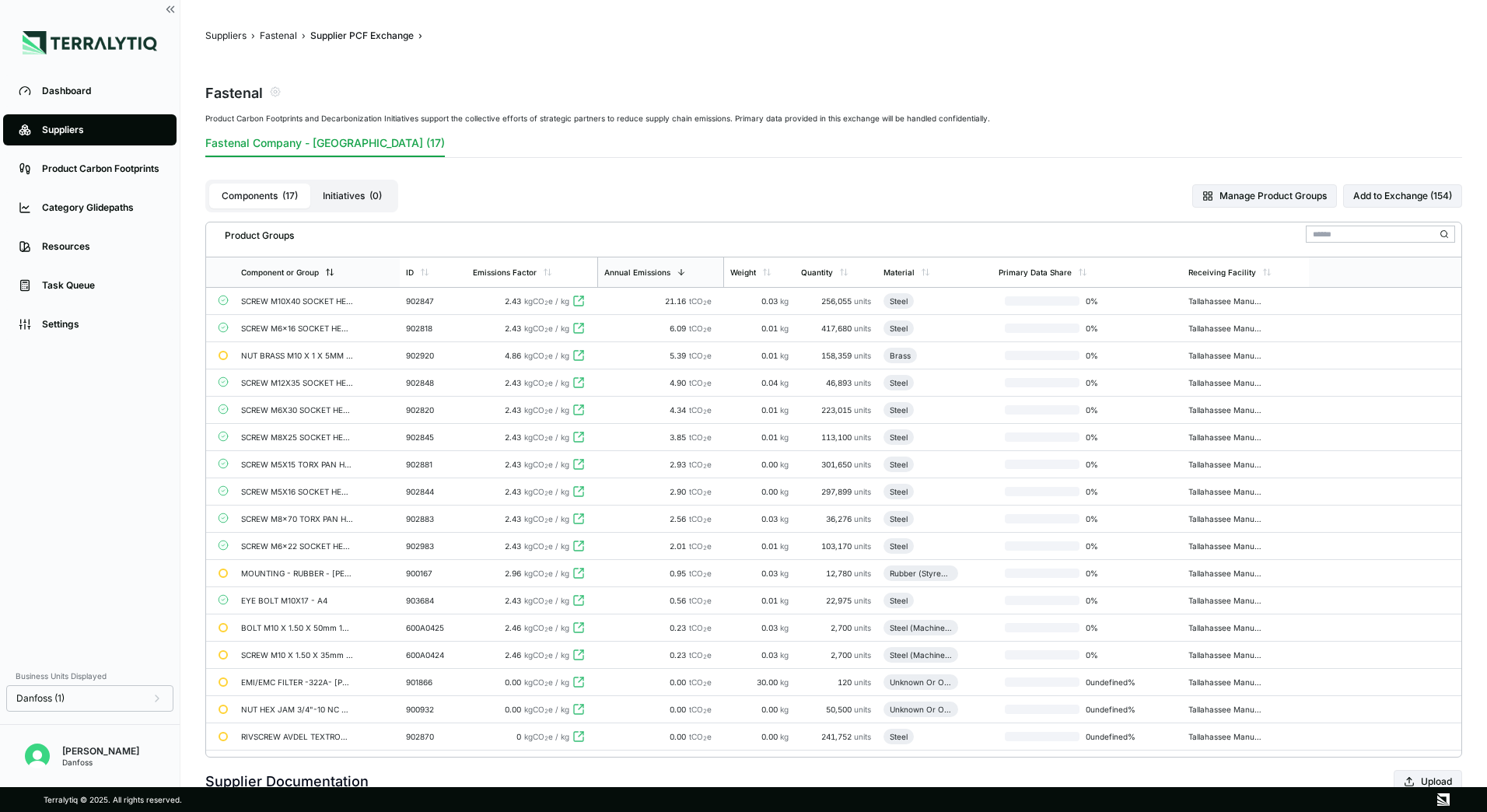
click at [322, 275] on div "Component or Group" at bounding box center [287, 272] width 93 height 10
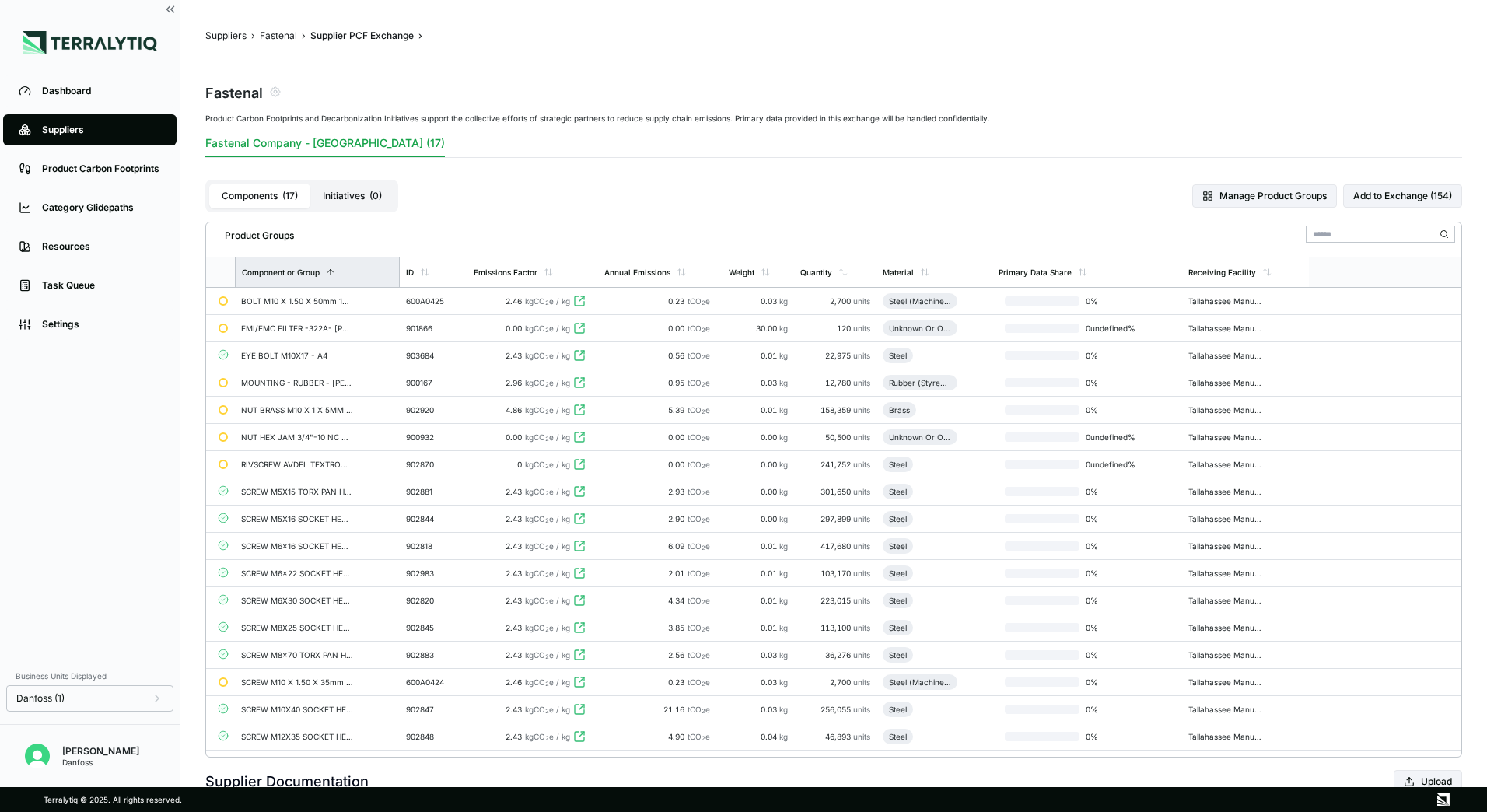
click at [322, 275] on div "Component or Group" at bounding box center [288, 272] width 93 height 10
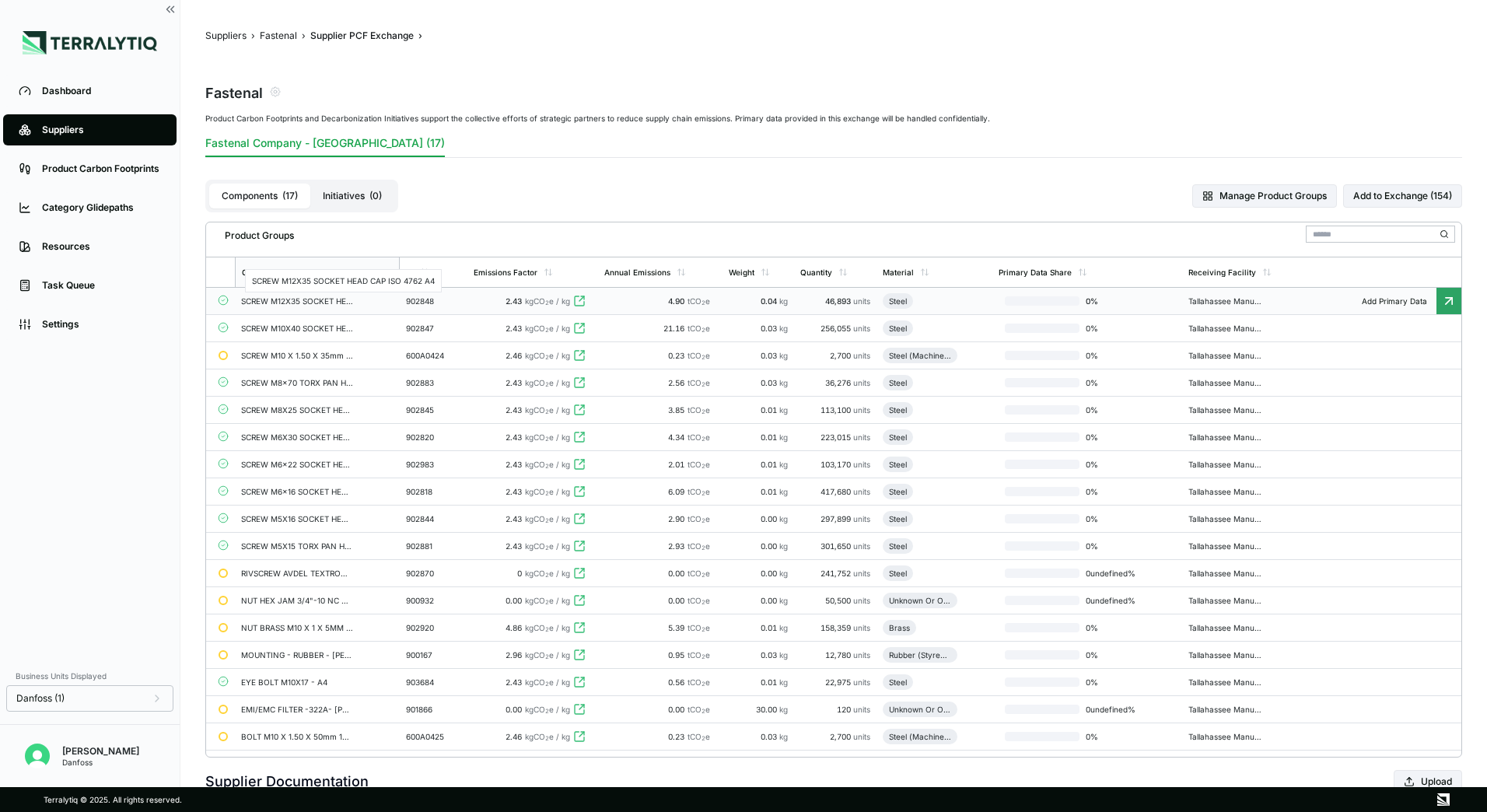
click at [289, 303] on div "SCREW M12X35 SOCKET HEAD CAP ISO 4762 A4" at bounding box center [297, 301] width 112 height 10
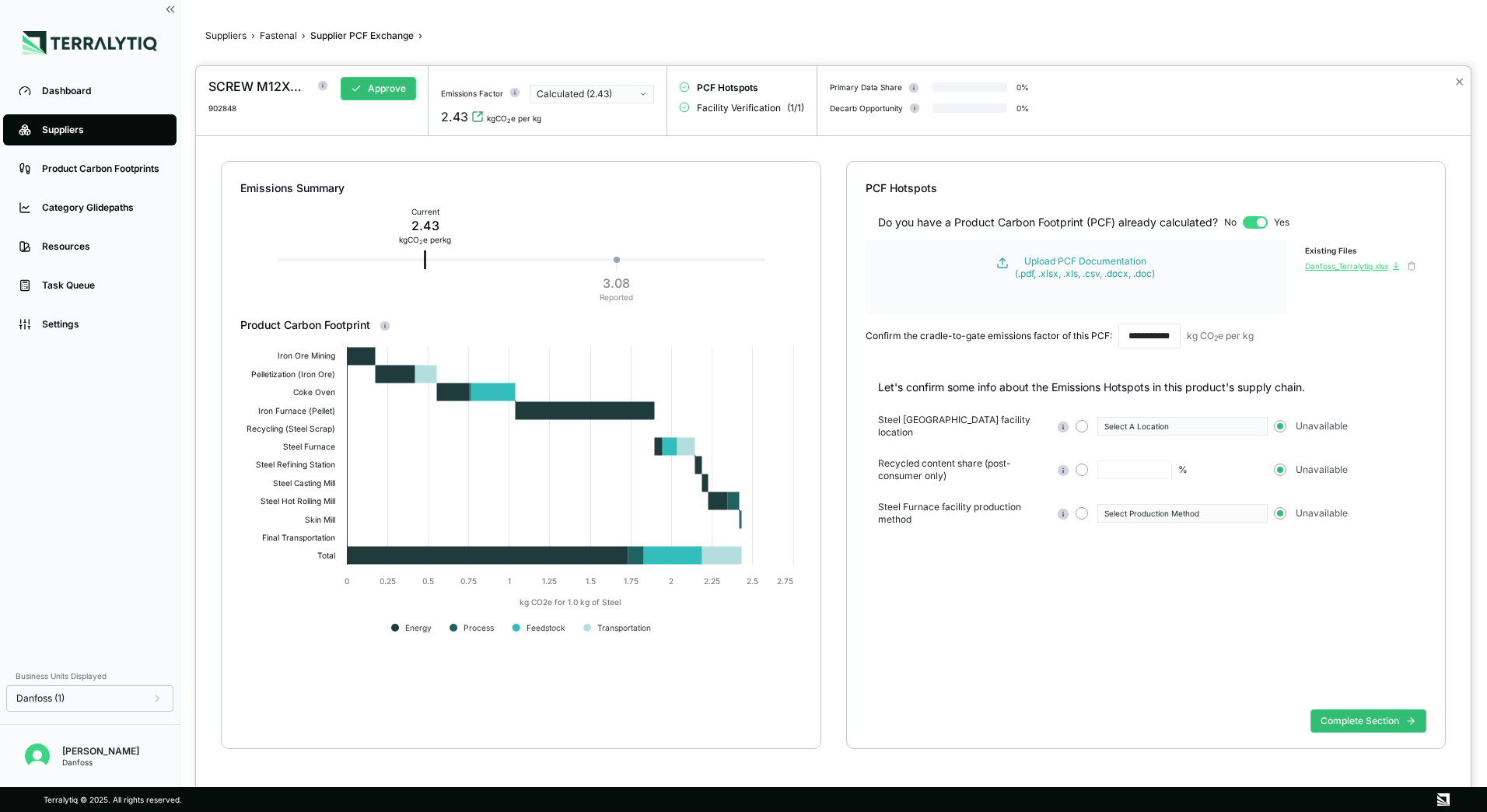
click at [1321, 268] on div "Danfoss_Terralytiq.xlsx" at bounding box center [1346, 266] width 83 height 10
click at [1419, 36] on div at bounding box center [743, 406] width 1487 height 812
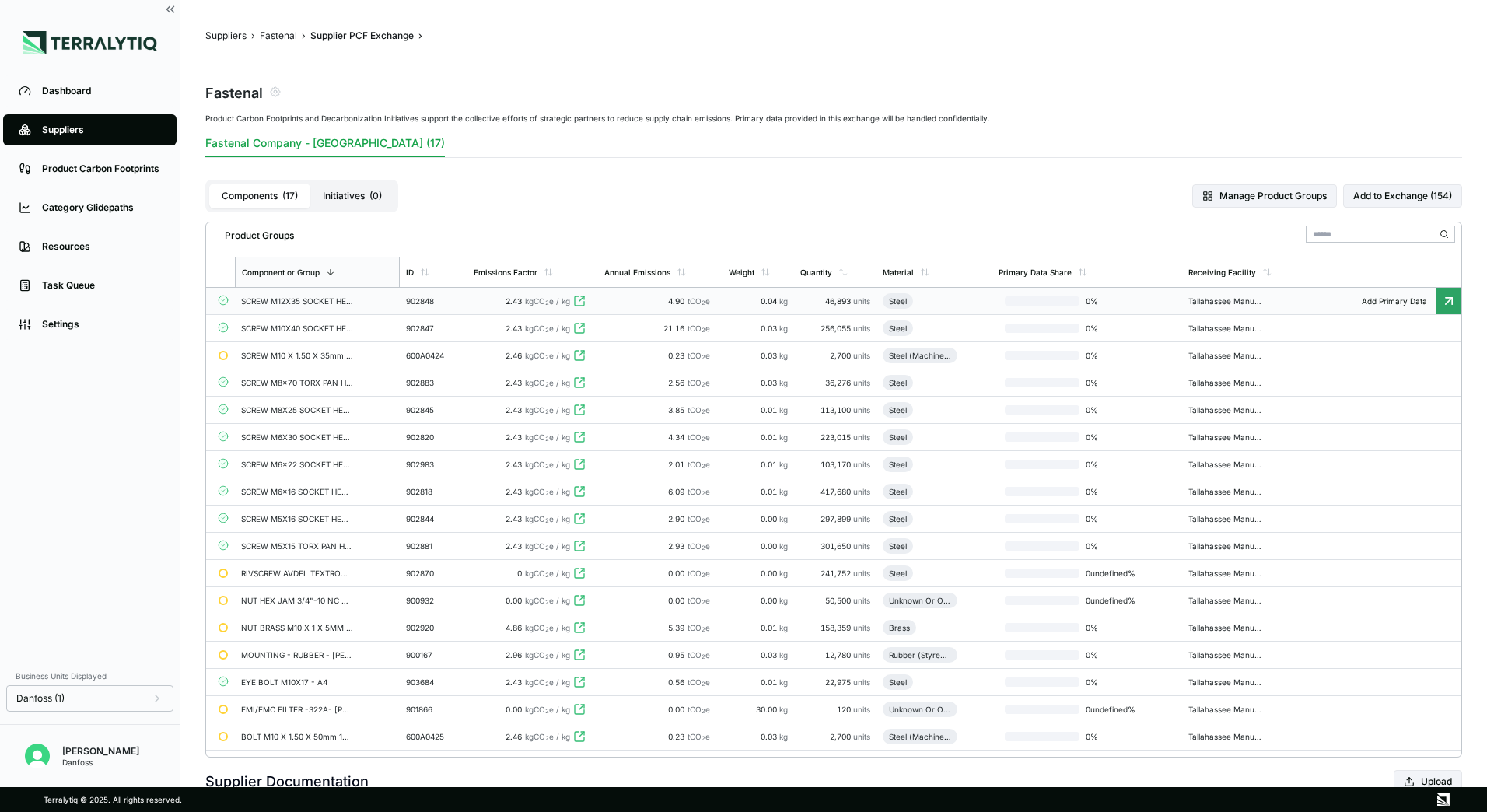
click at [337, 305] on td "SCREW M12X35 SOCKET HEAD CAP ISO 4762 A4" at bounding box center [317, 301] width 165 height 27
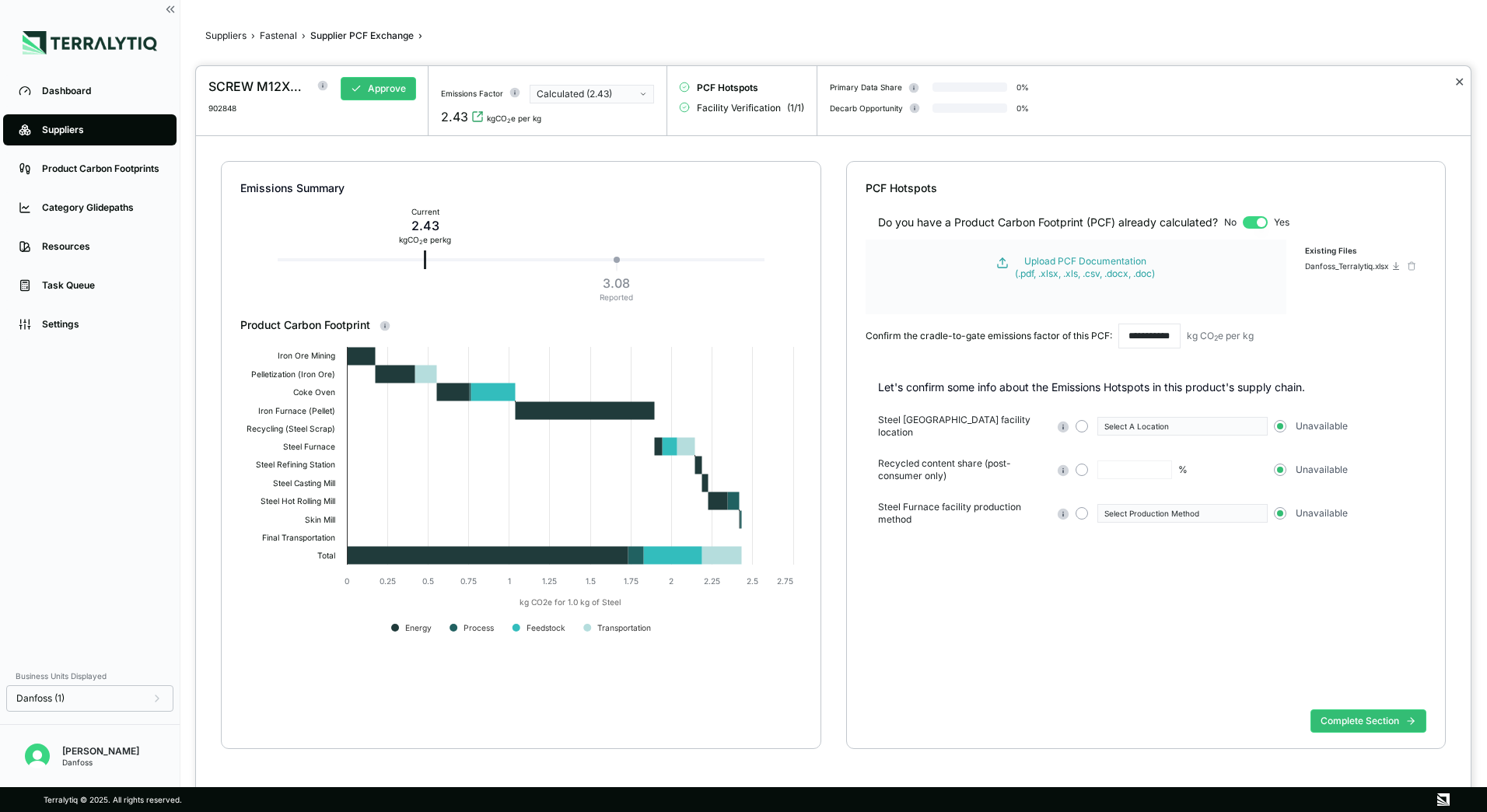
click at [1461, 82] on button "✕" at bounding box center [1459, 81] width 10 height 19
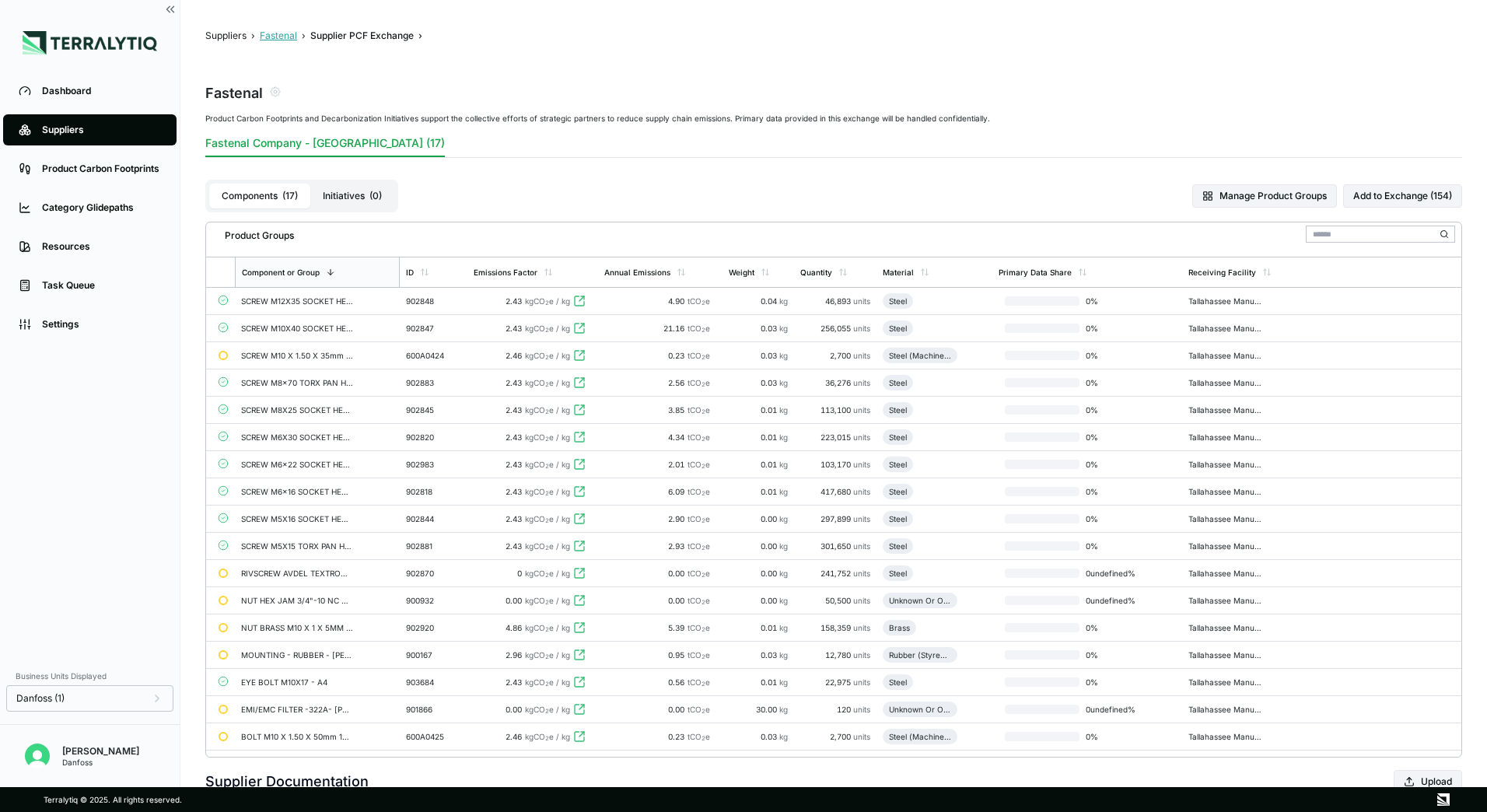
click at [280, 36] on button "Fastenal" at bounding box center [278, 35] width 37 height 12
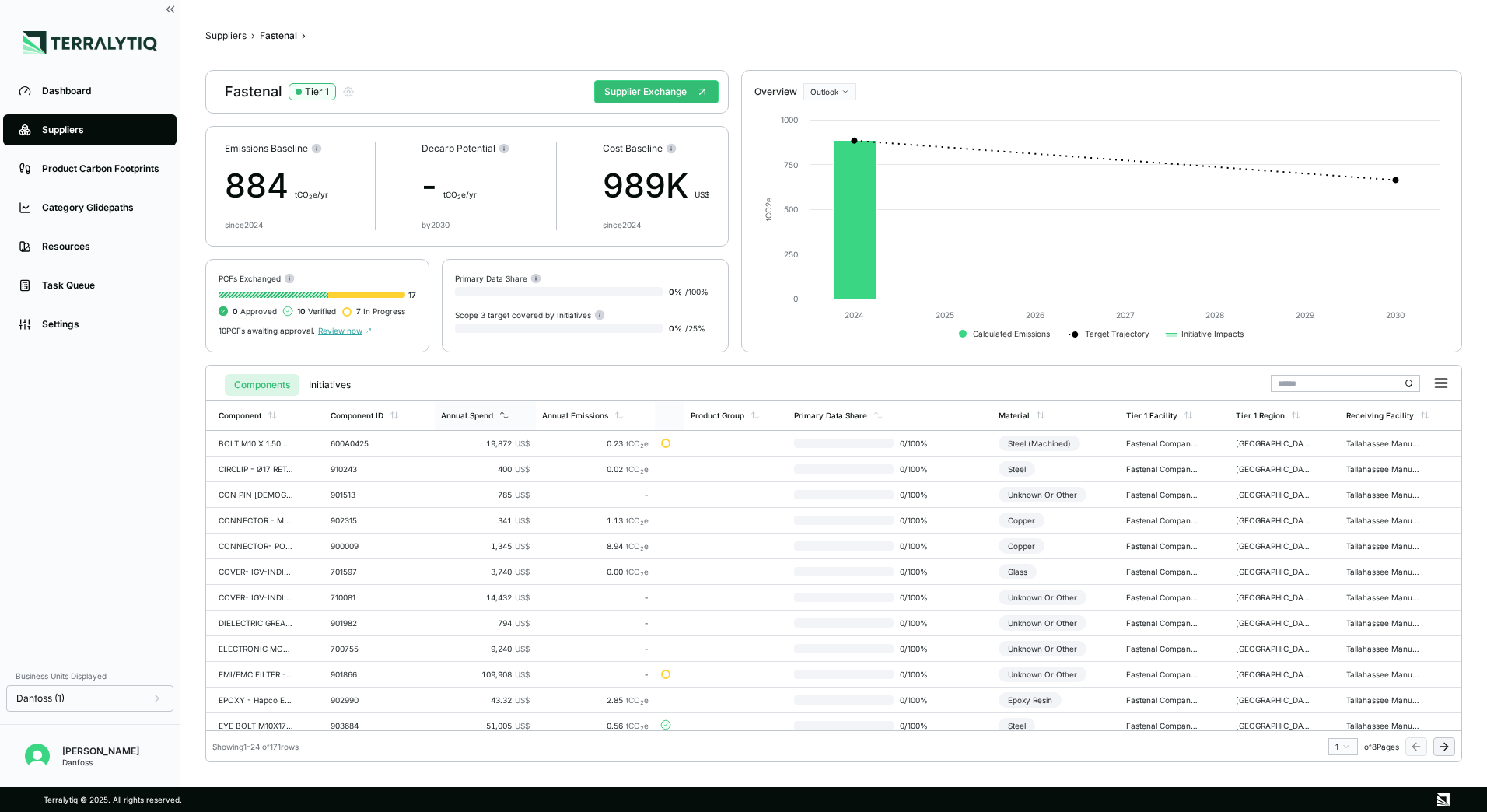
click at [500, 416] on icon at bounding box center [504, 415] width 10 height 10
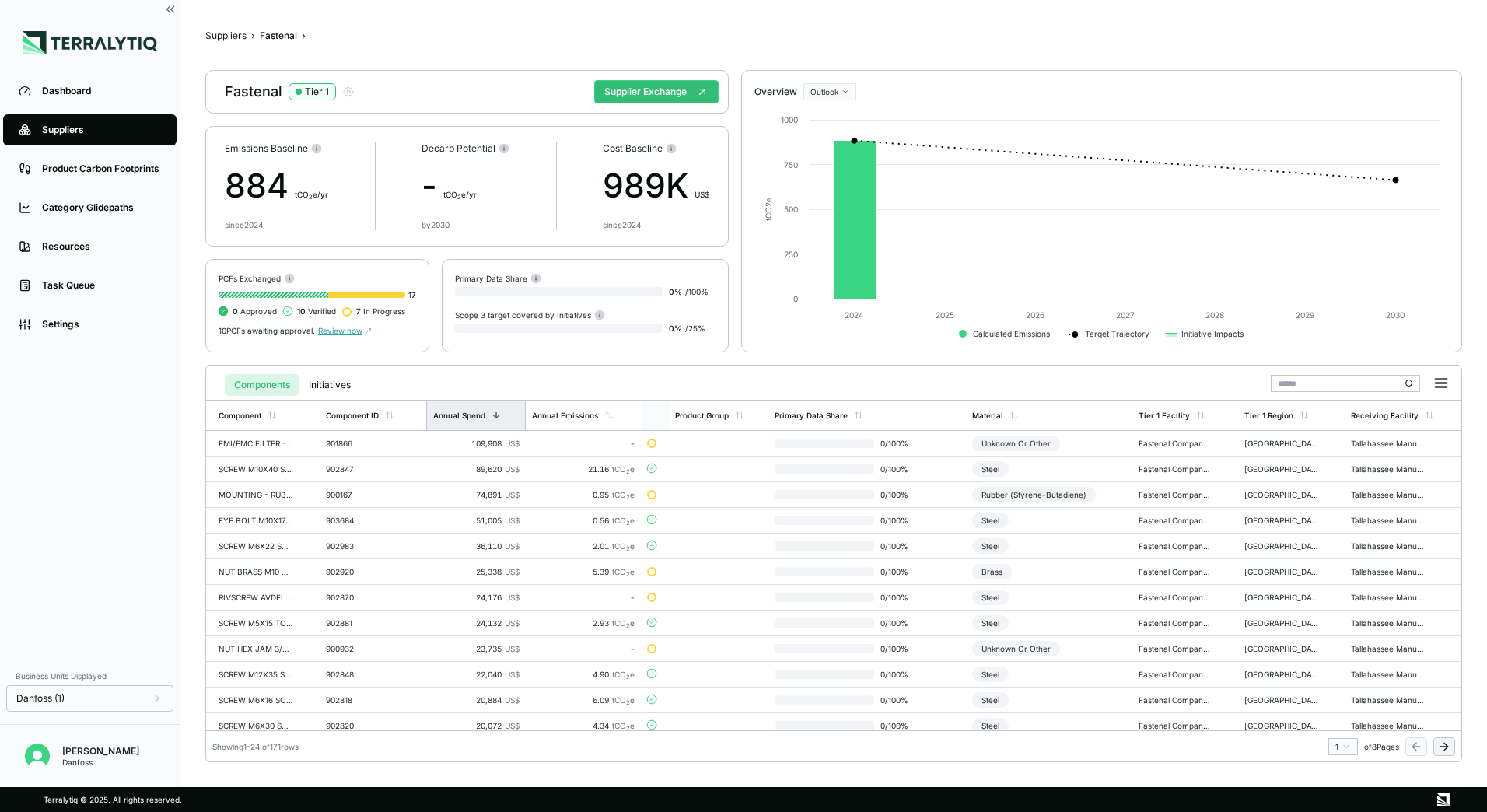
click at [81, 131] on div "Suppliers" at bounding box center [101, 130] width 119 height 12
